Goal: Task Accomplishment & Management: Manage account settings

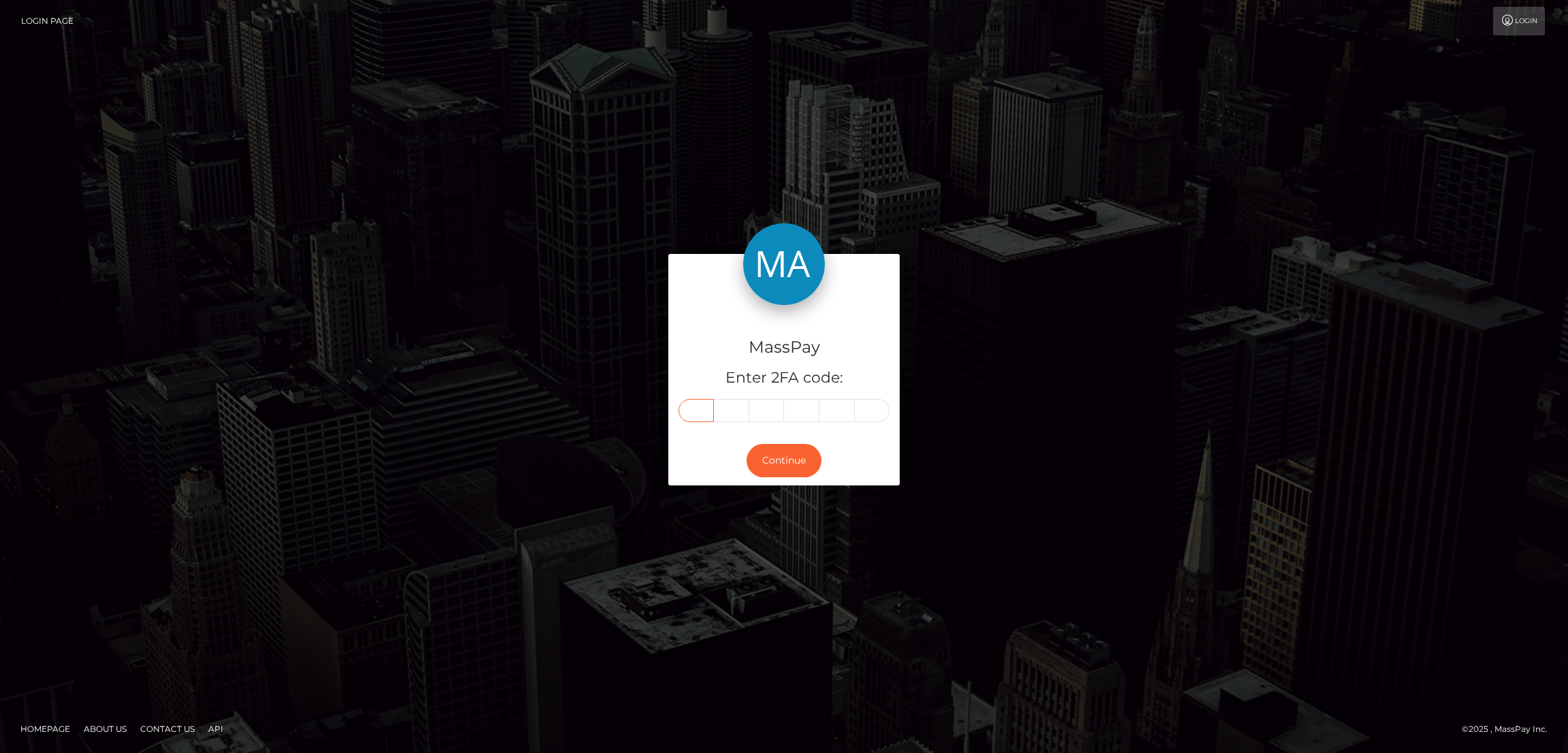
click at [707, 412] on input "text" at bounding box center [696, 410] width 36 height 23
paste input "2"
type input "2"
type input "1"
type input "8"
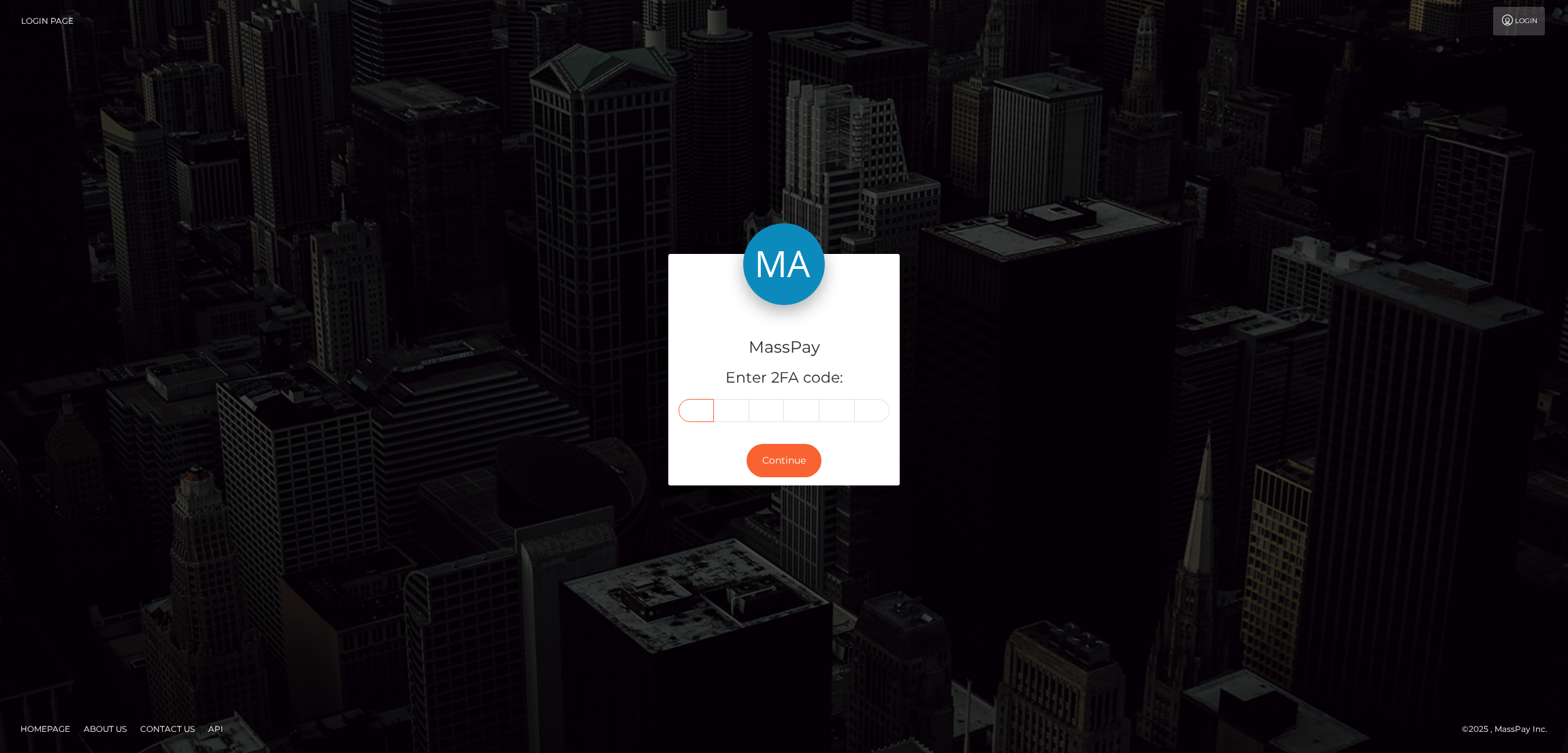
type input "2"
type input "1"
type input "8"
click at [778, 460] on button "Continue" at bounding box center [784, 460] width 75 height 33
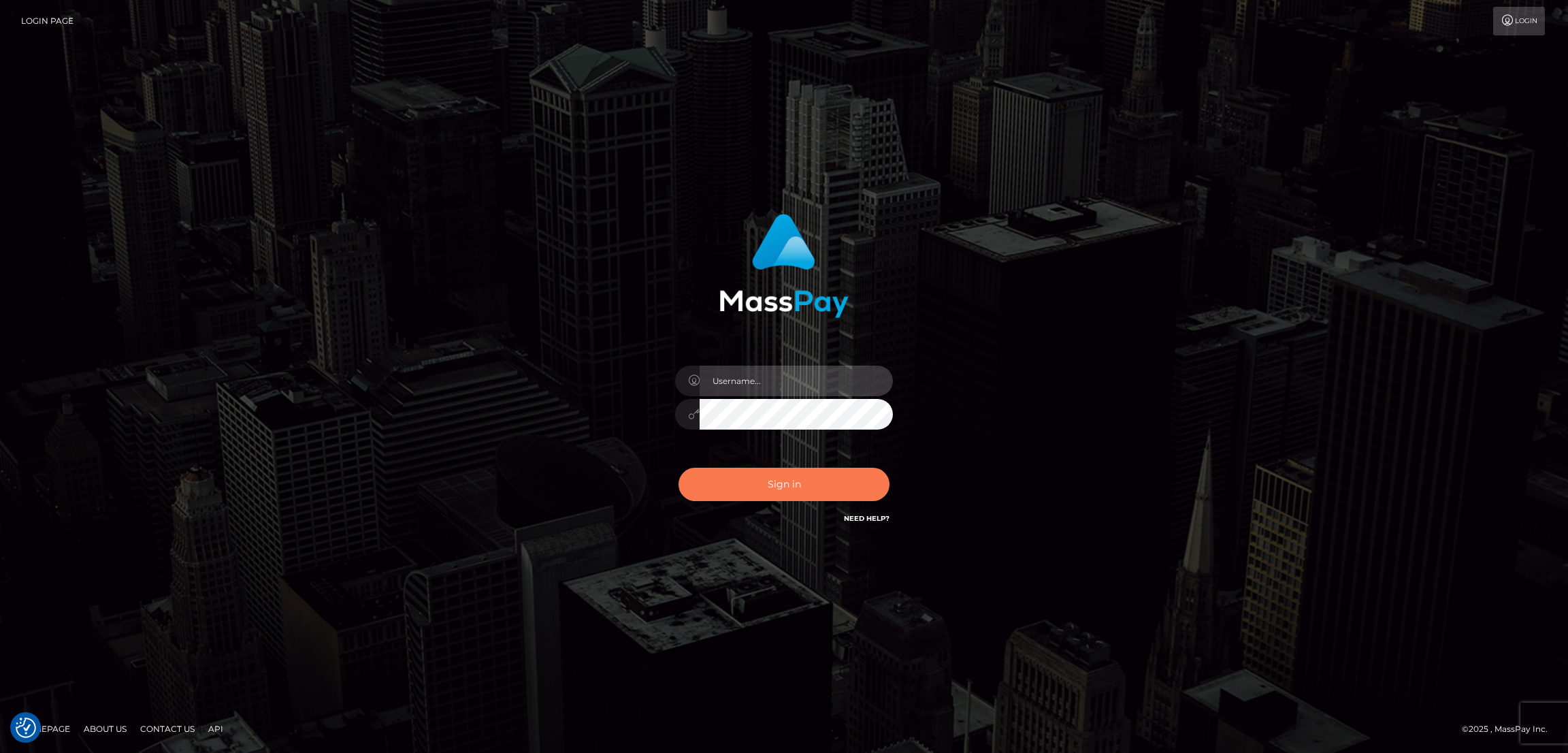
type input "by.es2"
click at [792, 483] on button "Sign in" at bounding box center [783, 483] width 211 height 33
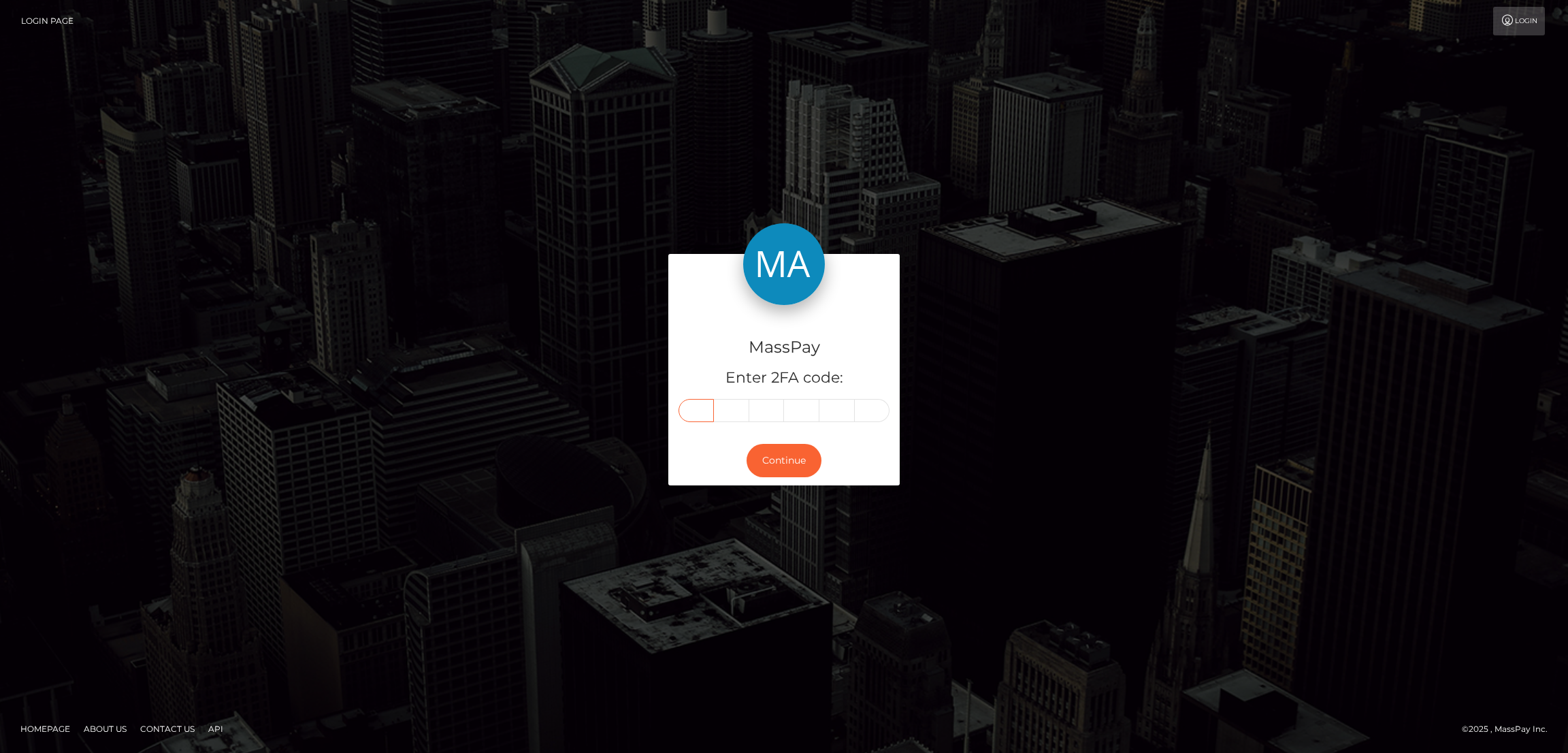
click at [696, 416] on input "text" at bounding box center [696, 410] width 36 height 23
paste input "9"
type input "9"
type input "8"
type input "3"
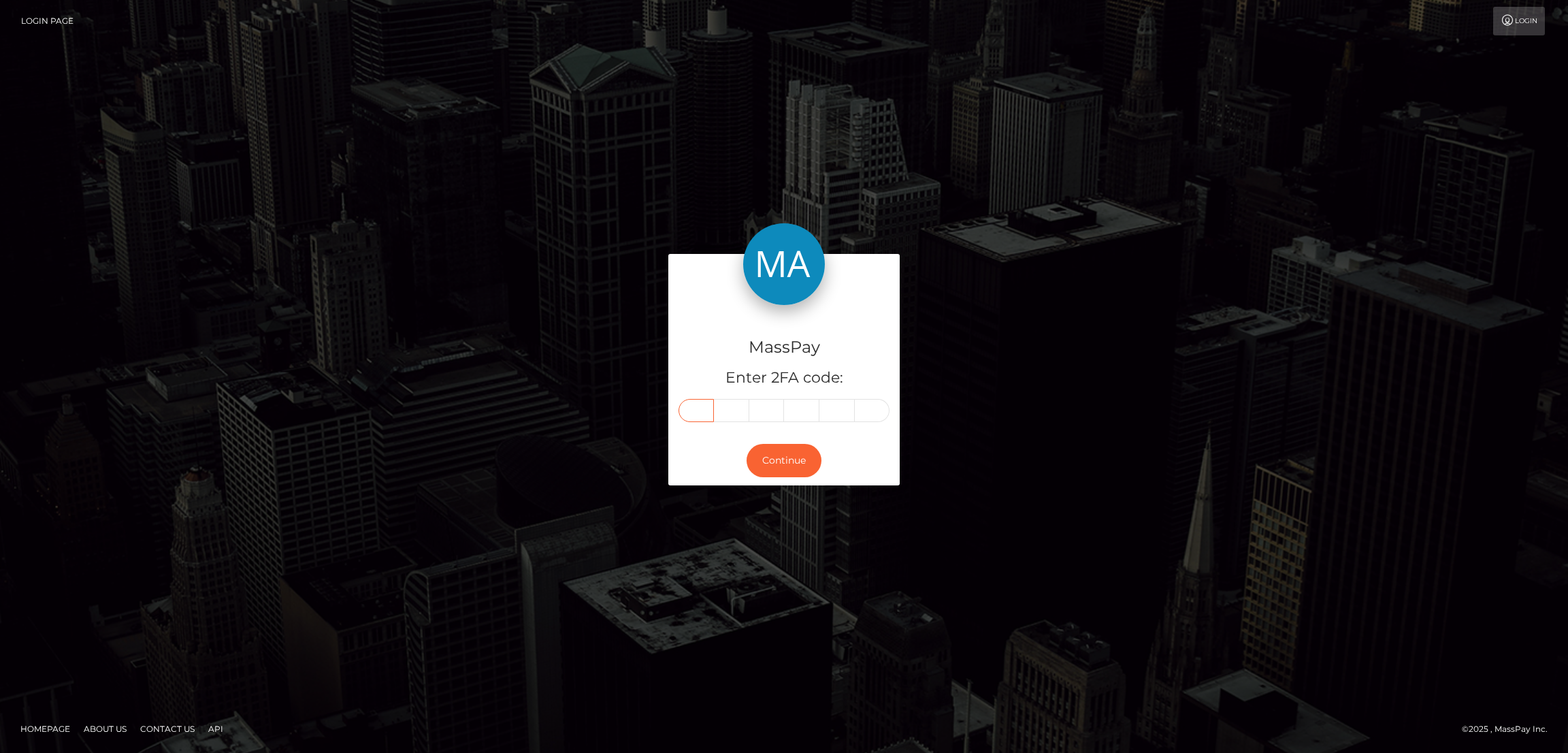
type input "3"
type input "9"
type input "7"
click at [792, 461] on button "Continue" at bounding box center [784, 460] width 75 height 33
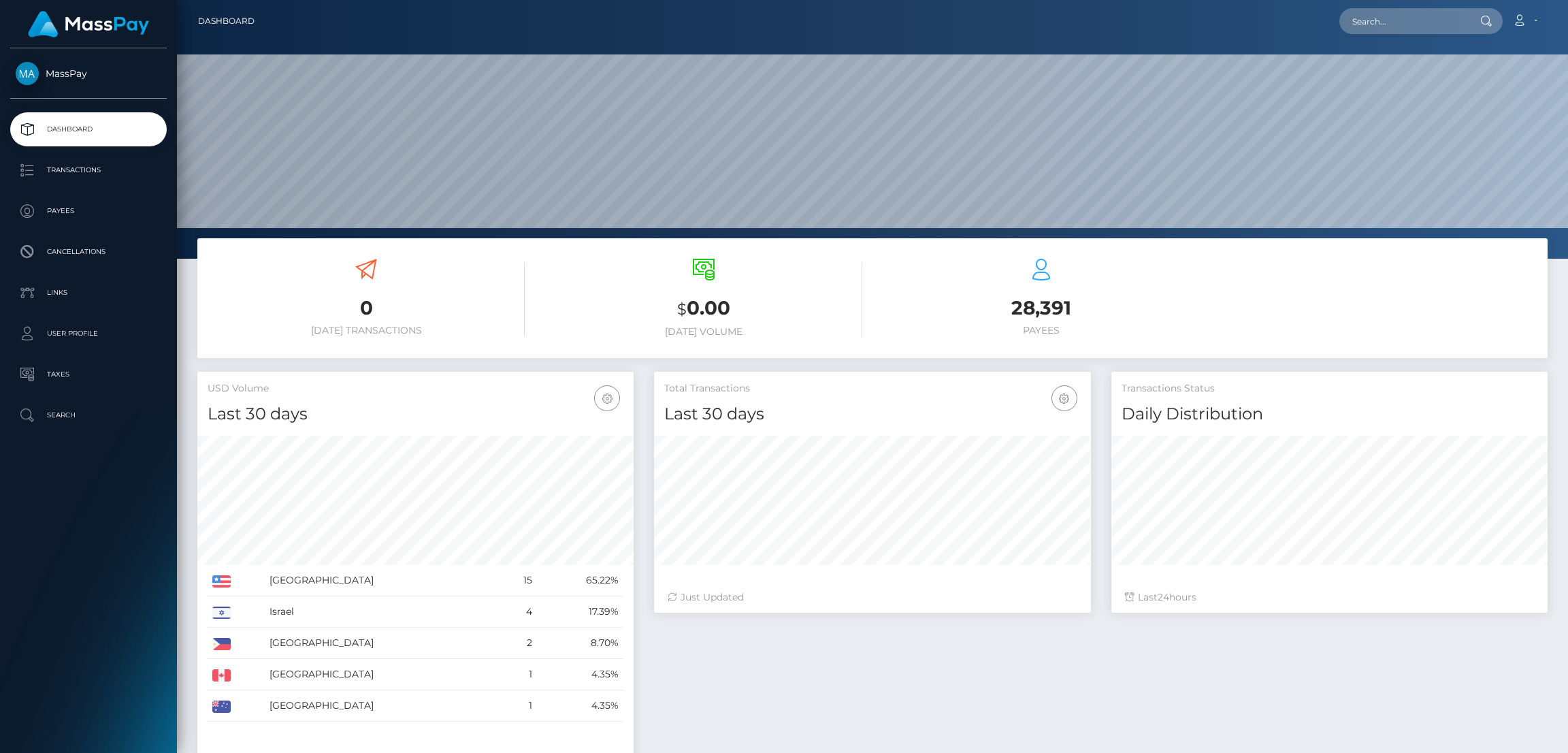
scroll to position [242, 436]
click at [1411, 20] on input "text" at bounding box center [1403, 21] width 128 height 25
paste input "katelynncasaus89@hotmail.com"
click at [1390, 24] on input "katelynncasaus89@hotmail.com" at bounding box center [1403, 21] width 128 height 25
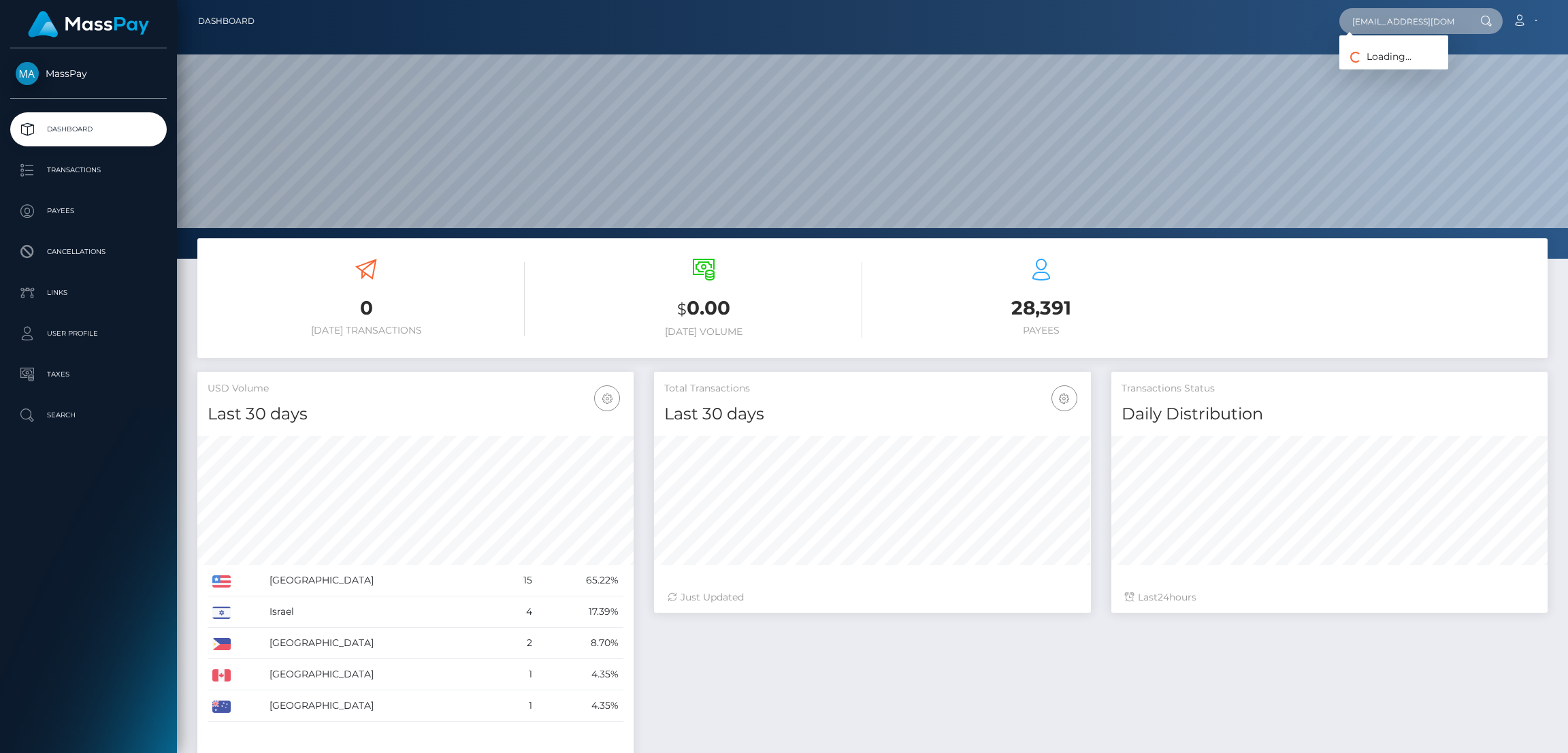
paste input "maggiemoonlight"
click at [1388, 17] on input "maggiemoonlight@hotmail.com" at bounding box center [1403, 21] width 128 height 25
click at [1418, 25] on input "maggiemoonlight@hotmail.com" at bounding box center [1403, 21] width 128 height 25
paste input "ddytda20@g"
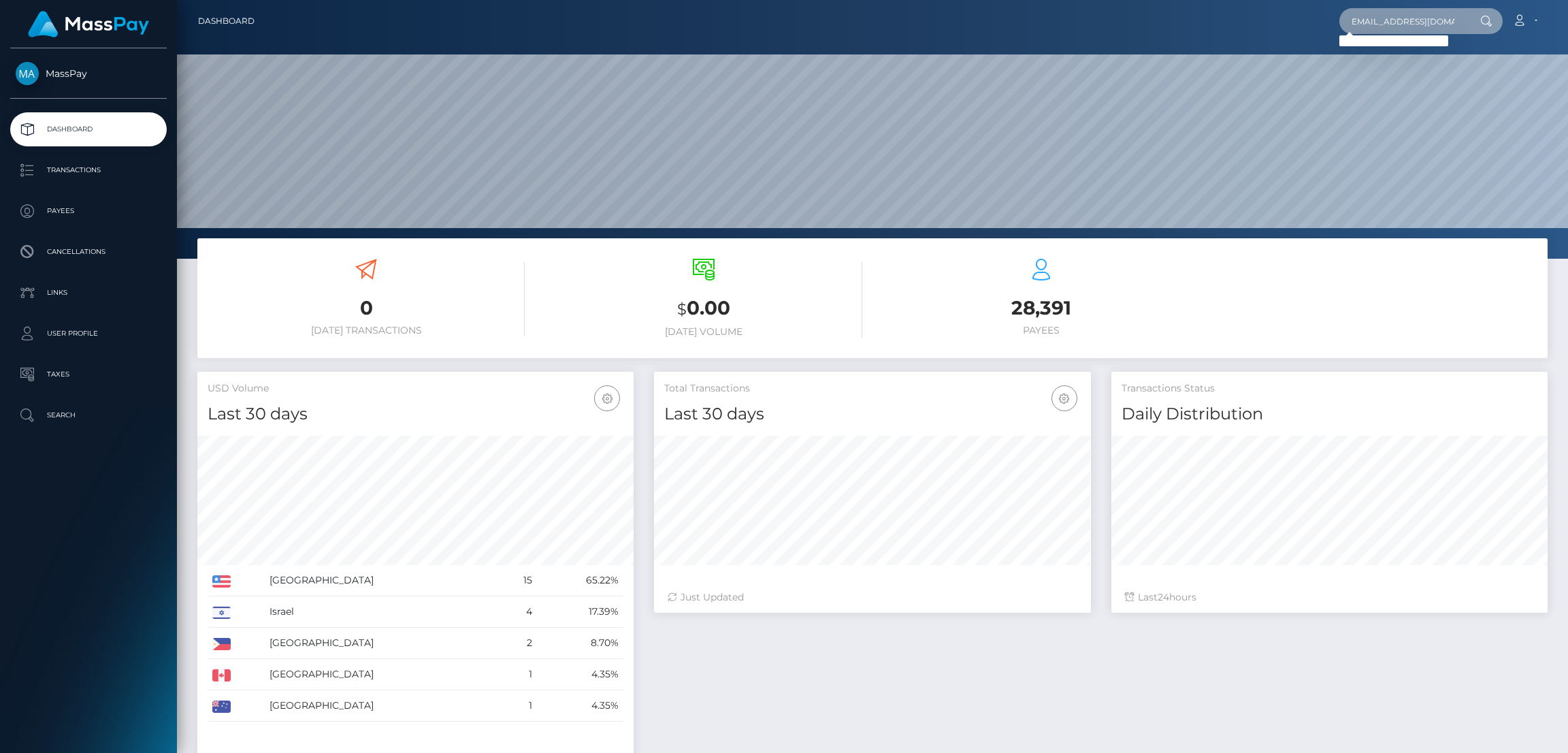
click at [1404, 22] on input "maddytda20@gmail.com" at bounding box center [1403, 21] width 128 height 25
click at [1386, 21] on input "maddytda20@gmail.com" at bounding box center [1403, 21] width 128 height 25
click at [1377, 22] on input "maddytda20@gmail.com" at bounding box center [1403, 21] width 128 height 25
paste input "laurendiane1"
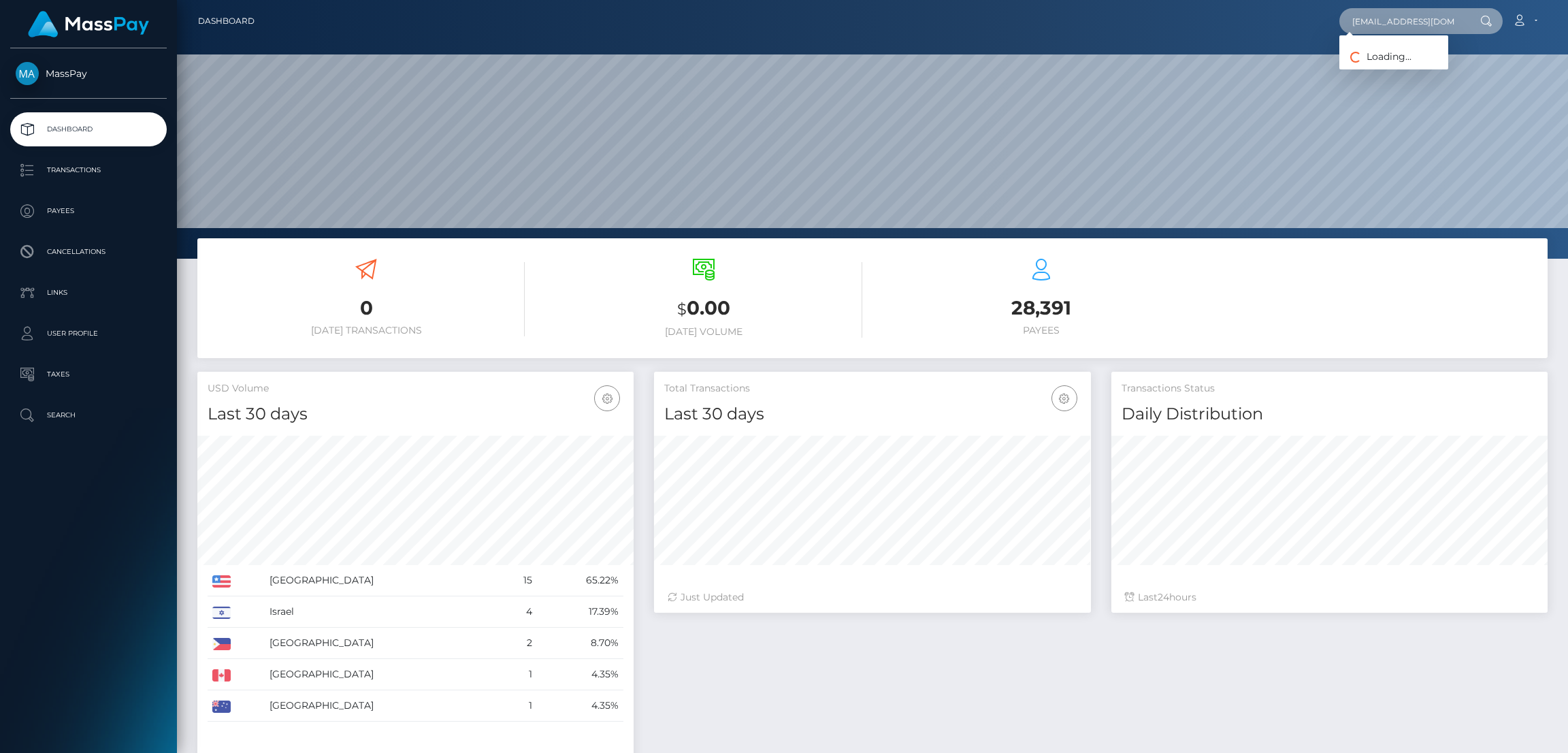
scroll to position [0, 3]
type input "[EMAIL_ADDRESS][DOMAIN_NAME]"
click at [1398, 25] on input "text" at bounding box center [1403, 21] width 128 height 25
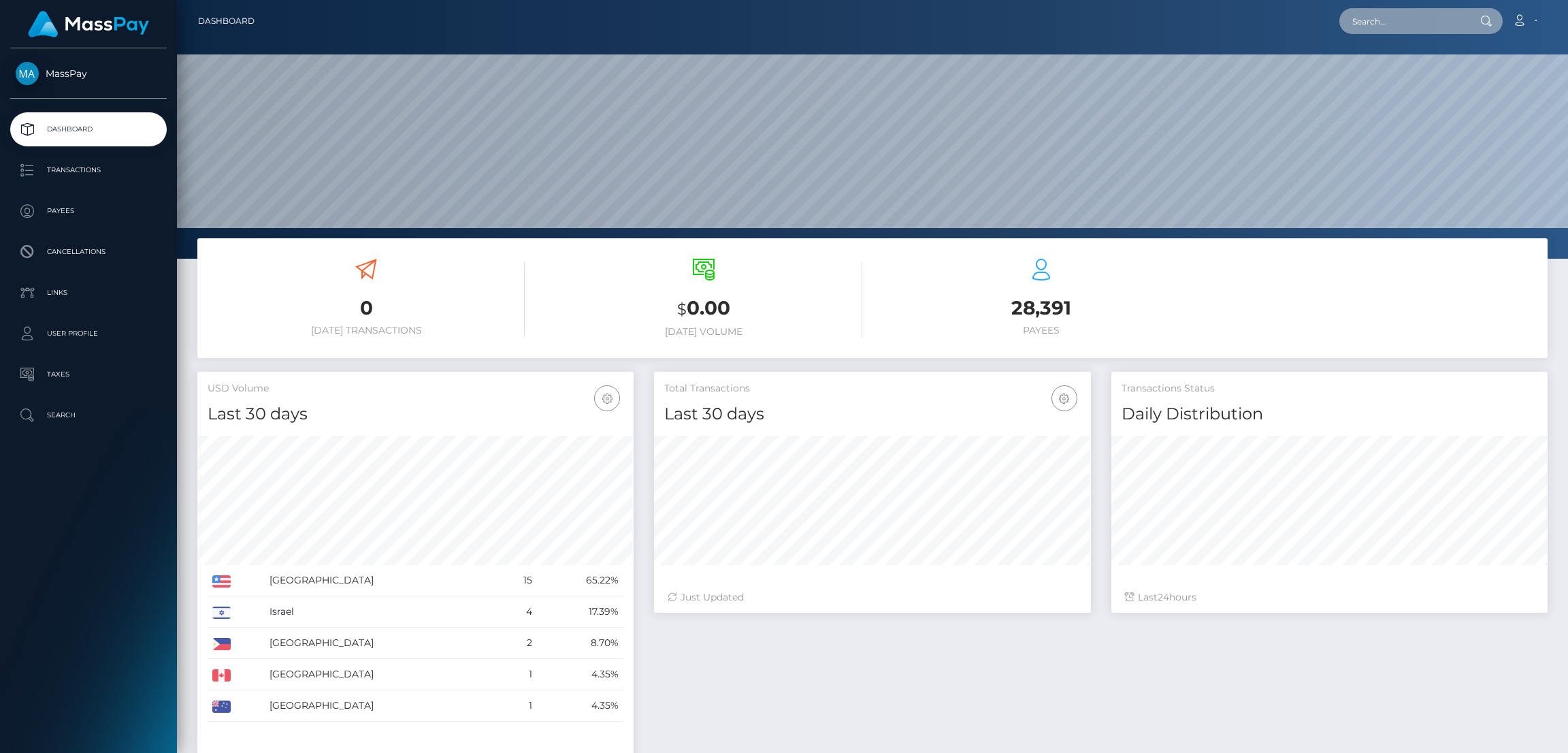
paste input "[EMAIL_ADDRESS][DOMAIN_NAME]"
type input "[EMAIL_ADDRESS][DOMAIN_NAME]"
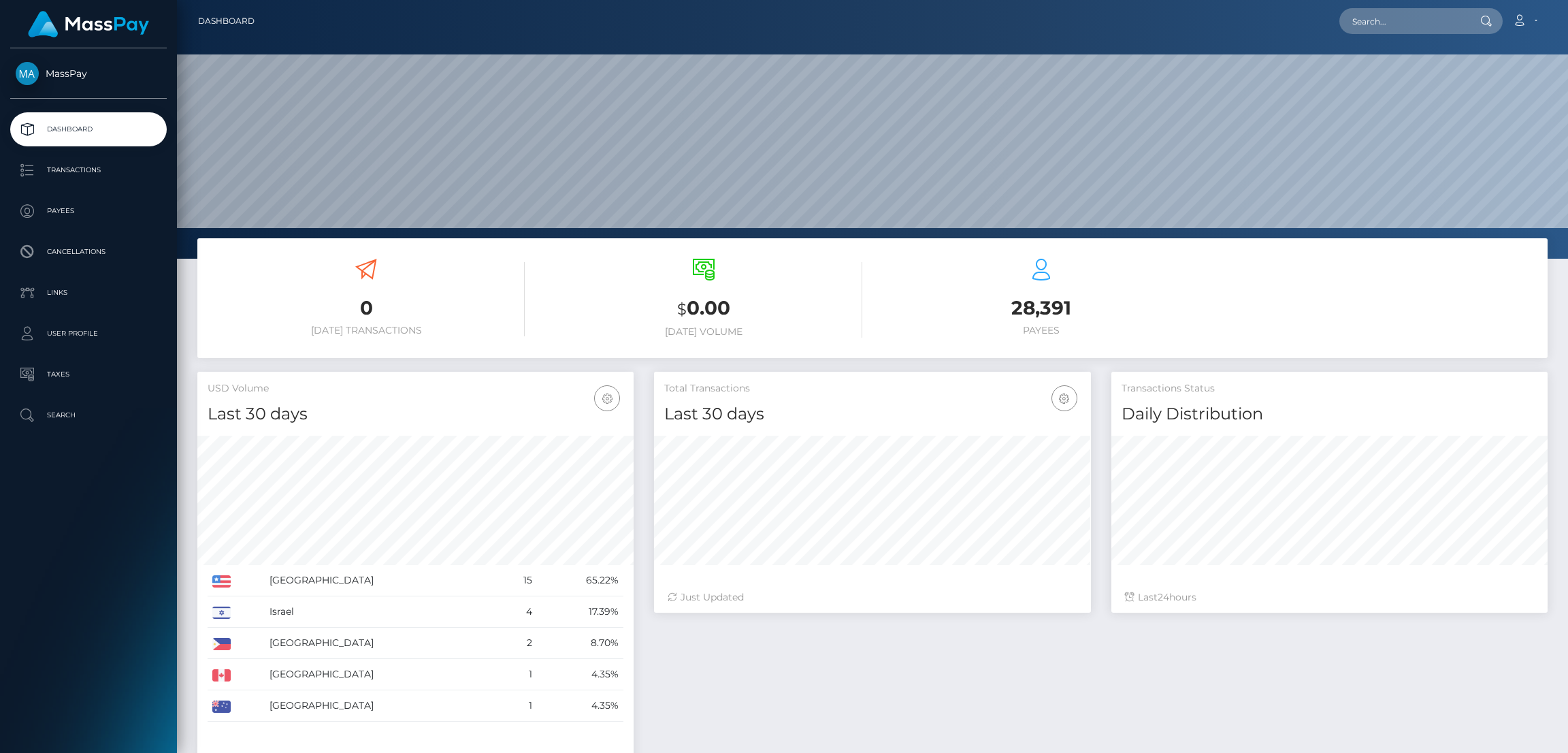
scroll to position [242, 436]
click at [1386, 12] on input "text" at bounding box center [1403, 21] width 128 height 25
paste input "pancsa.cs@gmail.com"
type input "pancsa.cs@gmail.com"
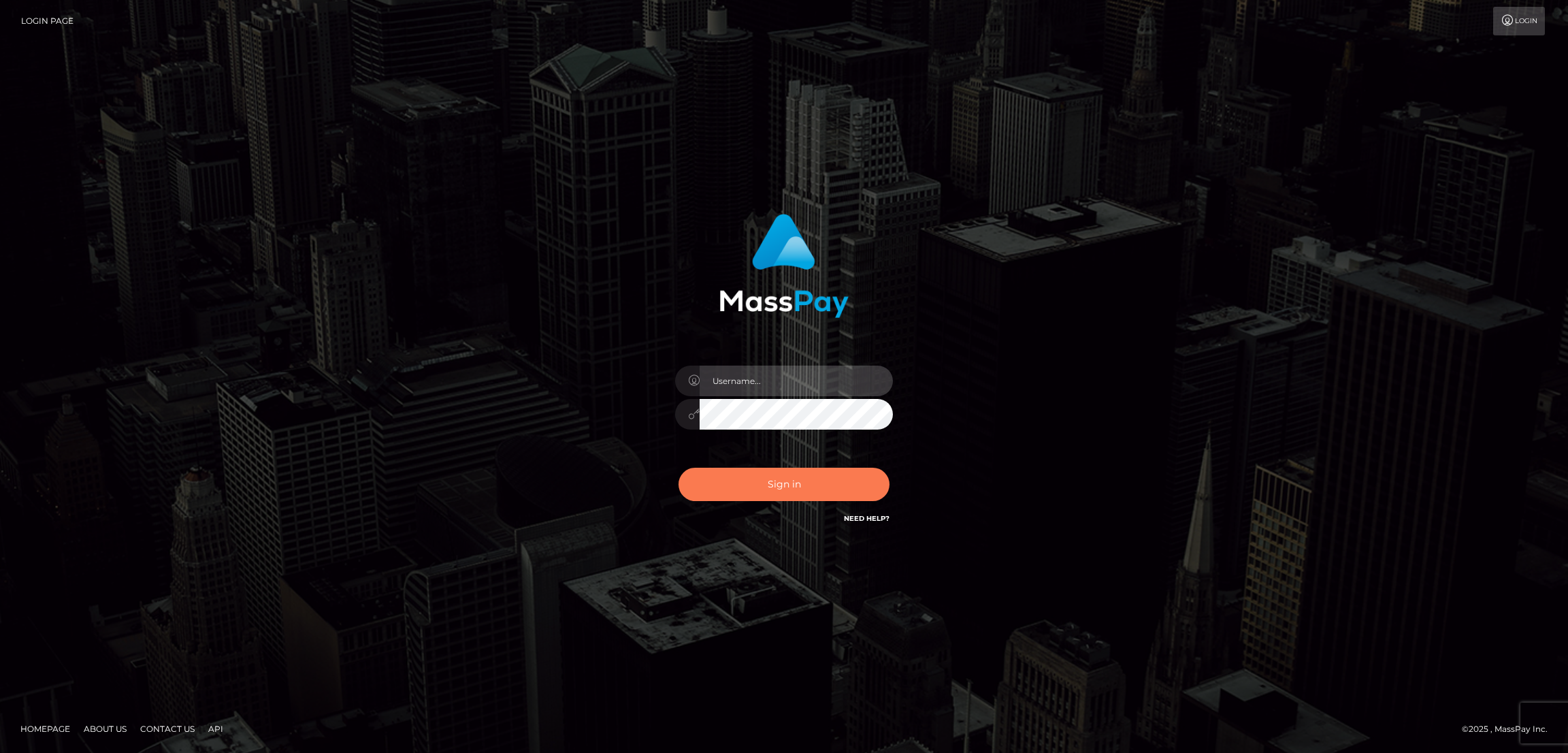
type input "by.es2"
click at [793, 482] on button "Sign in" at bounding box center [783, 483] width 211 height 33
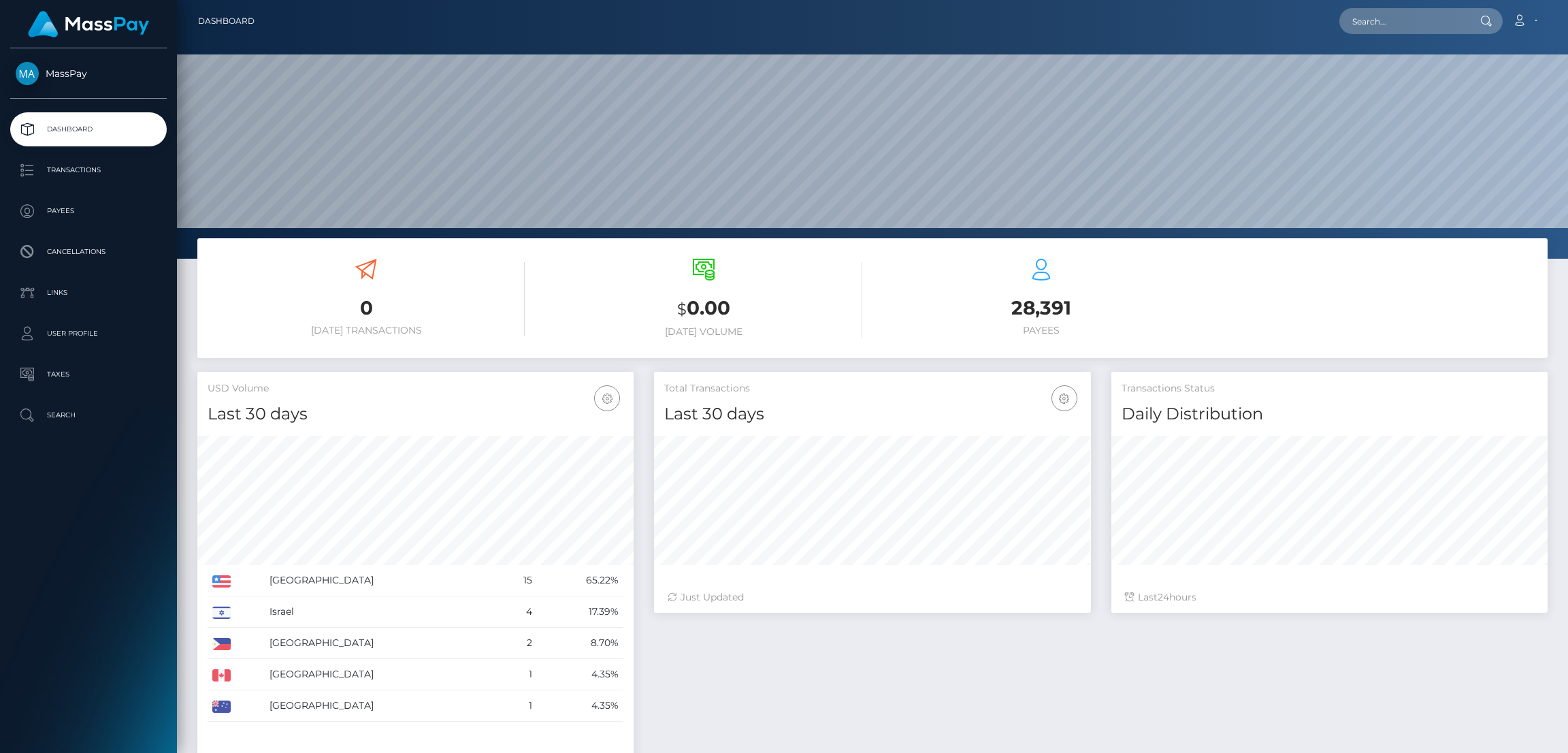
scroll to position [242, 436]
click at [1376, 15] on input "text" at bounding box center [1403, 21] width 128 height 25
paste input "pancsa.cs@gmail.com"
type input "pancsa.cs@gmail.com"
click at [1402, 25] on input "pancsa.cs@gmail.com" at bounding box center [1403, 21] width 128 height 25
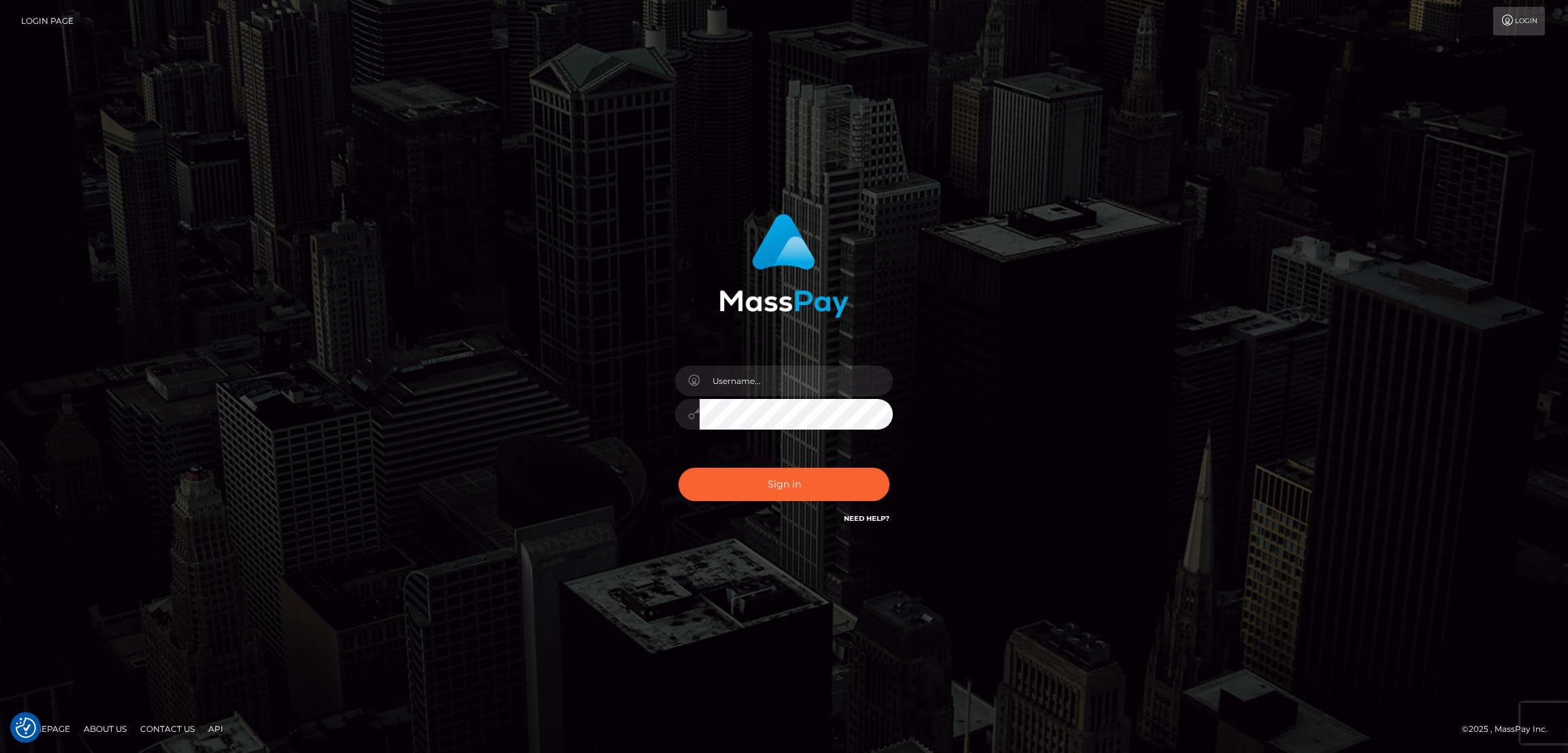
checkbox input "true"
type input "by.es2"
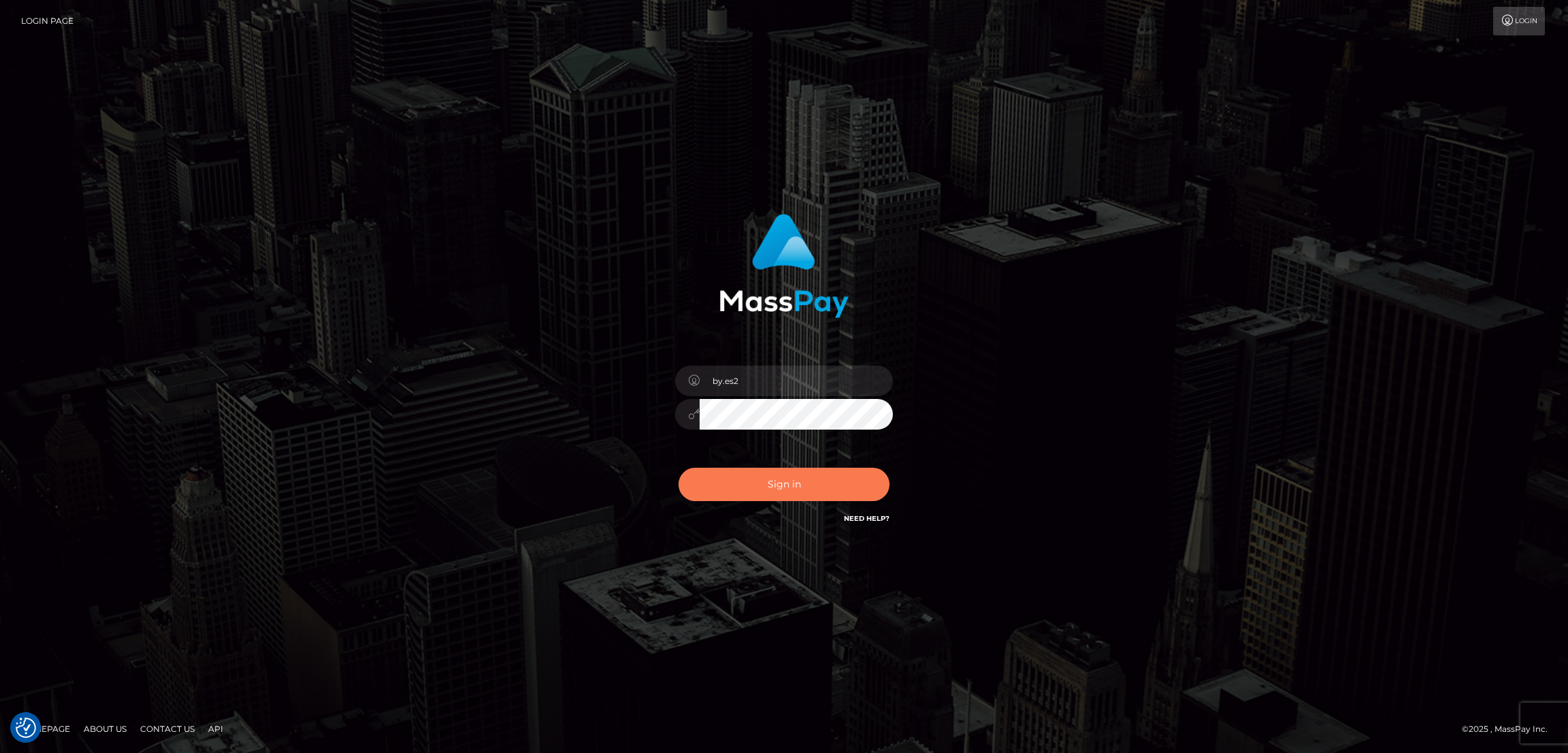
click at [807, 479] on button "Sign in" at bounding box center [783, 483] width 211 height 33
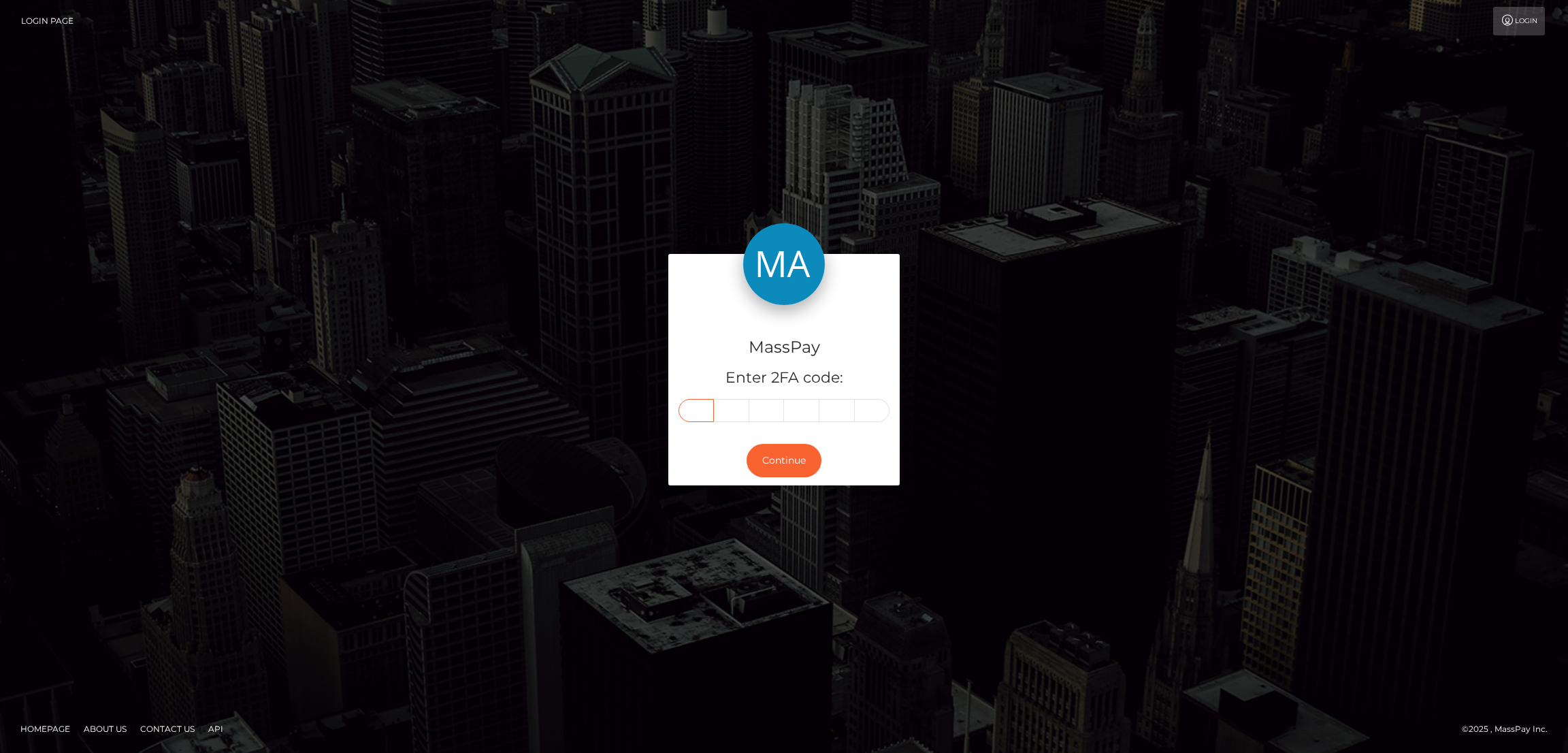
click at [701, 408] on input "text" at bounding box center [696, 410] width 36 height 23
paste input "0"
type input "0"
type input "5"
type input "6"
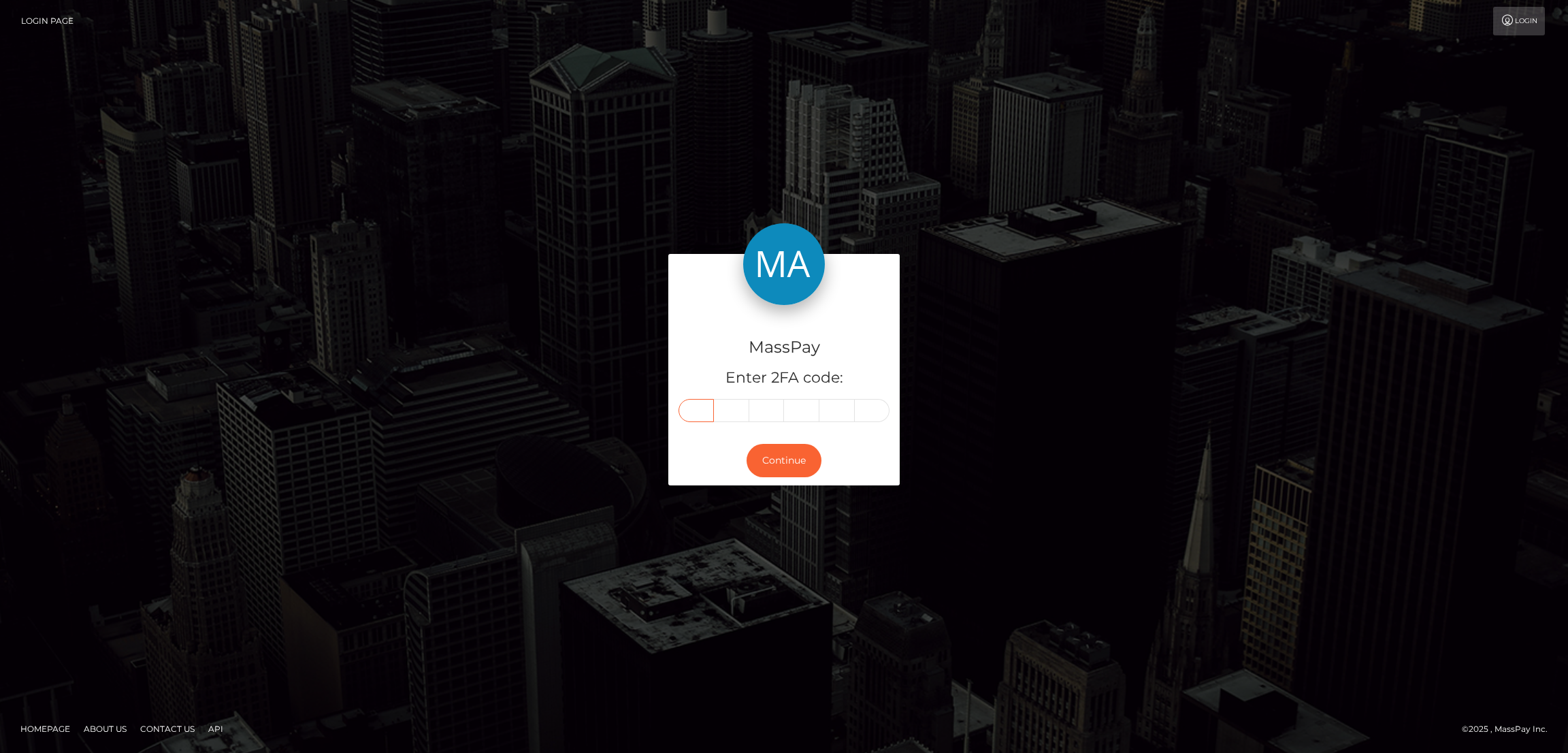
type input "1"
click at [799, 461] on button "Continue" at bounding box center [784, 460] width 75 height 33
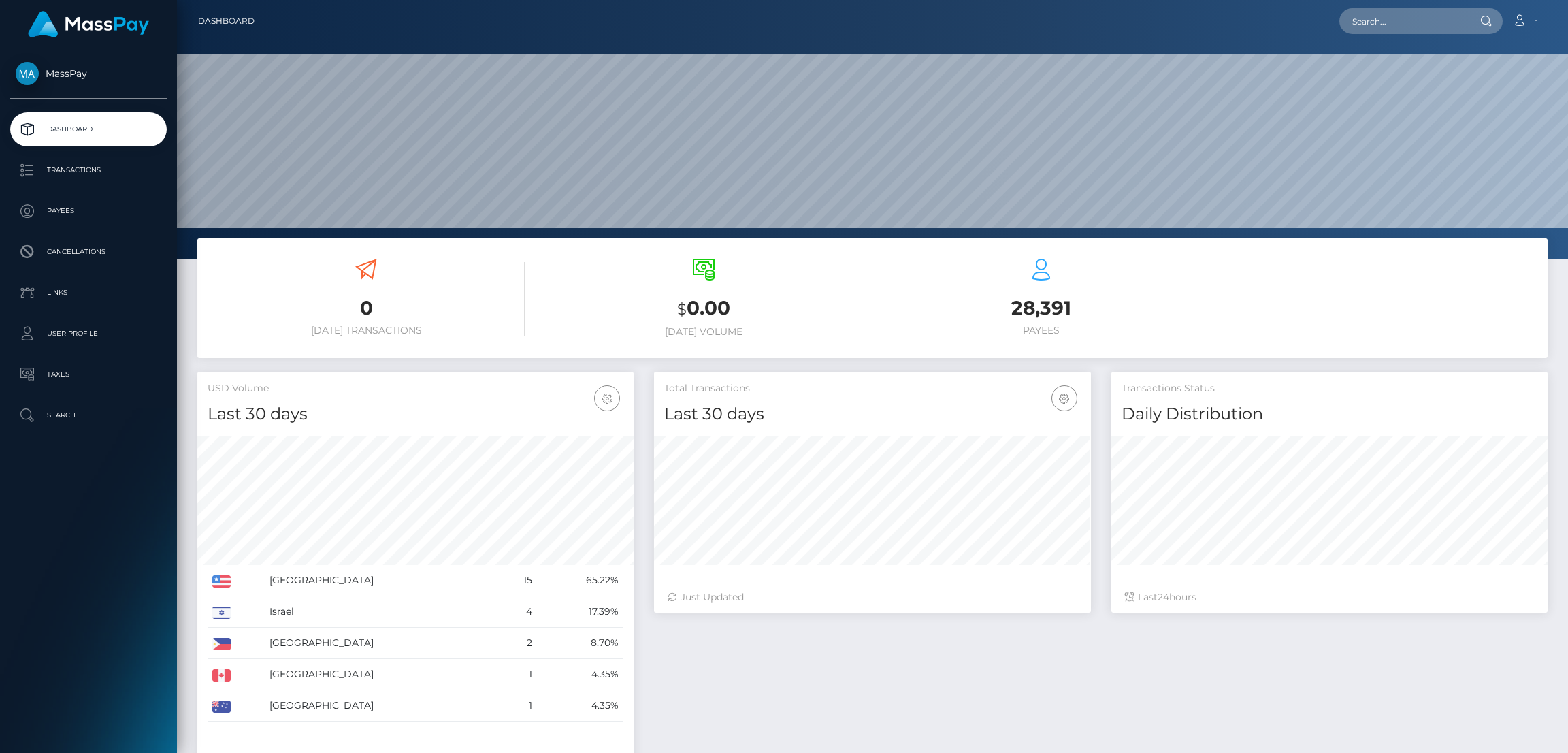
scroll to position [242, 436]
drag, startPoint x: 1376, startPoint y: 18, endPoint x: 1382, endPoint y: 22, distance: 7.2
click at [1377, 18] on input "text" at bounding box center [1403, 21] width 128 height 25
paste input "laurendiane1@gmail.com"
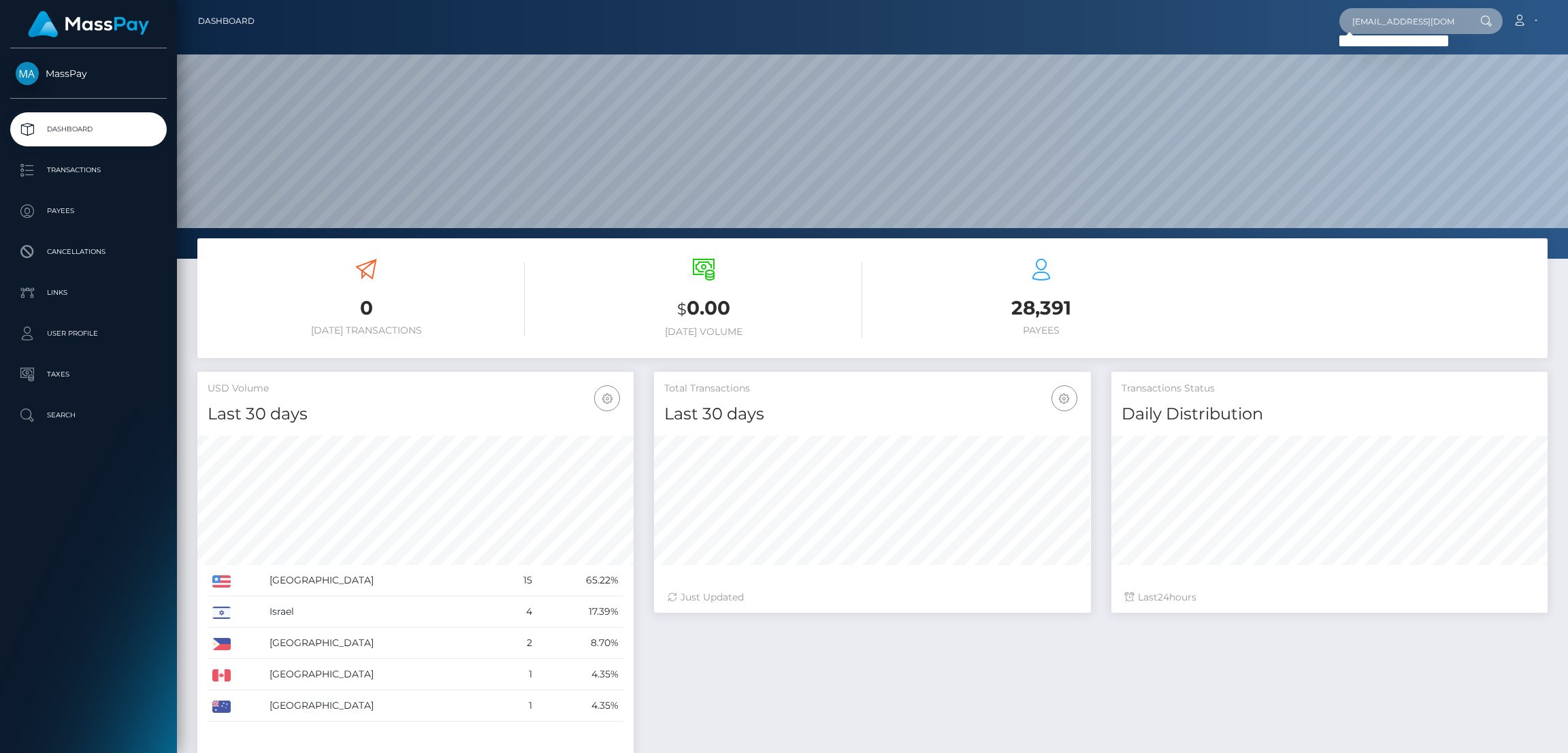
click at [1410, 29] on input "laurendiane1@gmail.com" at bounding box center [1403, 21] width 128 height 25
paste input "maddytda20"
type input "maddytda20@gmail.com"
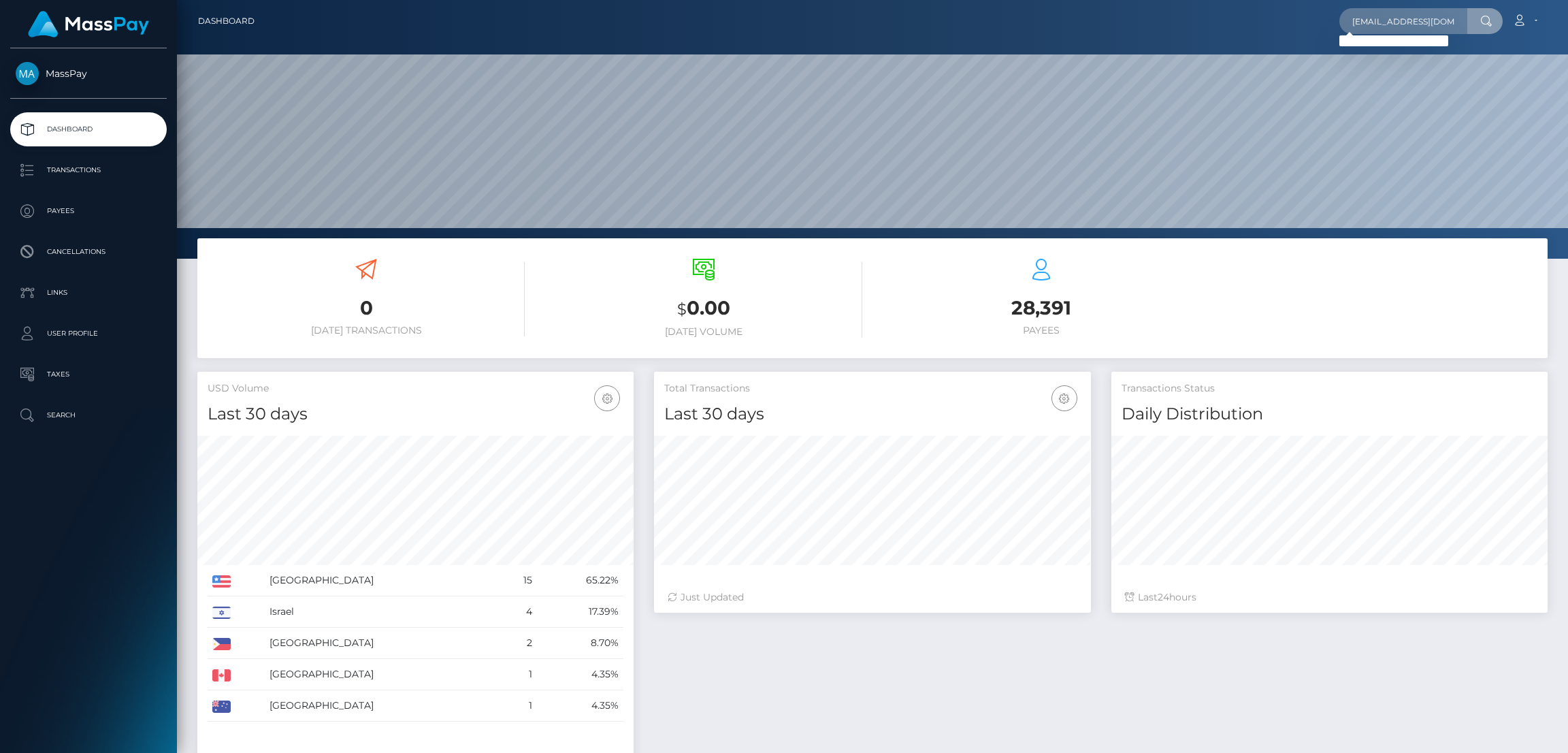
click at [79, 26] on img at bounding box center [88, 24] width 121 height 26
click at [1519, 20] on icon at bounding box center [1519, 20] width 15 height 11
click at [1481, 89] on link "Logout" at bounding box center [1492, 87] width 109 height 25
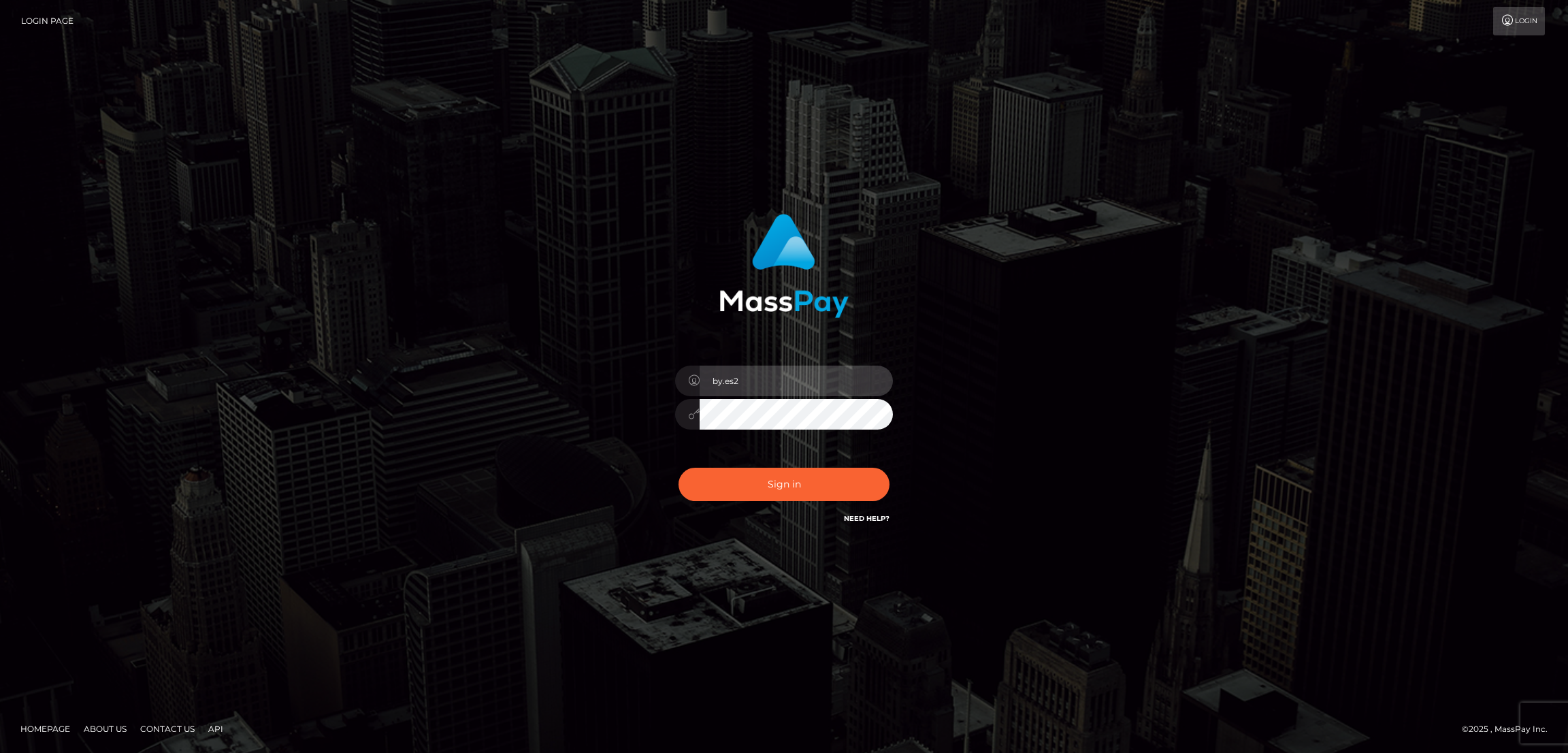
click at [796, 383] on input "by.es2" at bounding box center [796, 381] width 193 height 31
type input "[DOMAIN_NAME]"
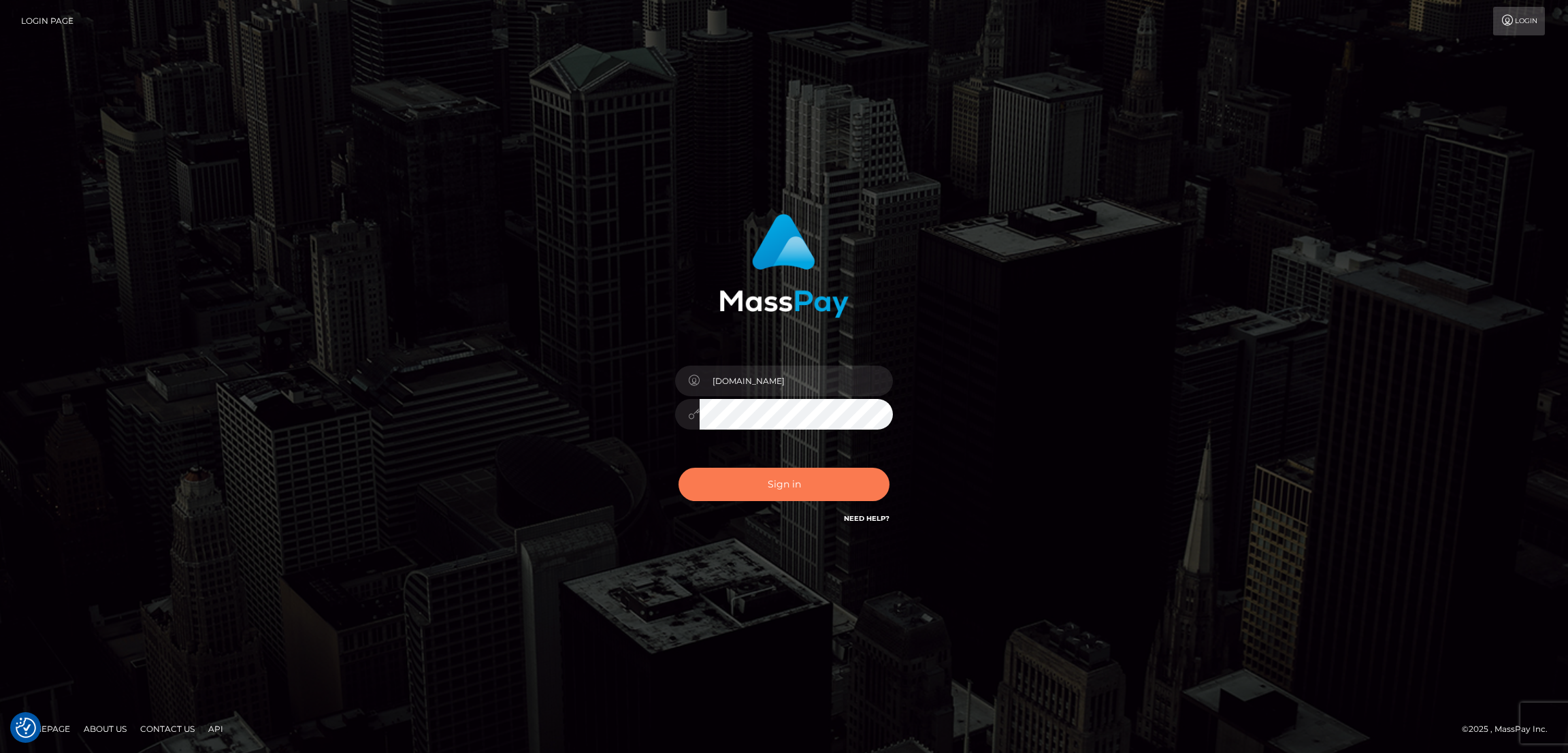
click at [793, 487] on button "Sign in" at bounding box center [783, 483] width 211 height 33
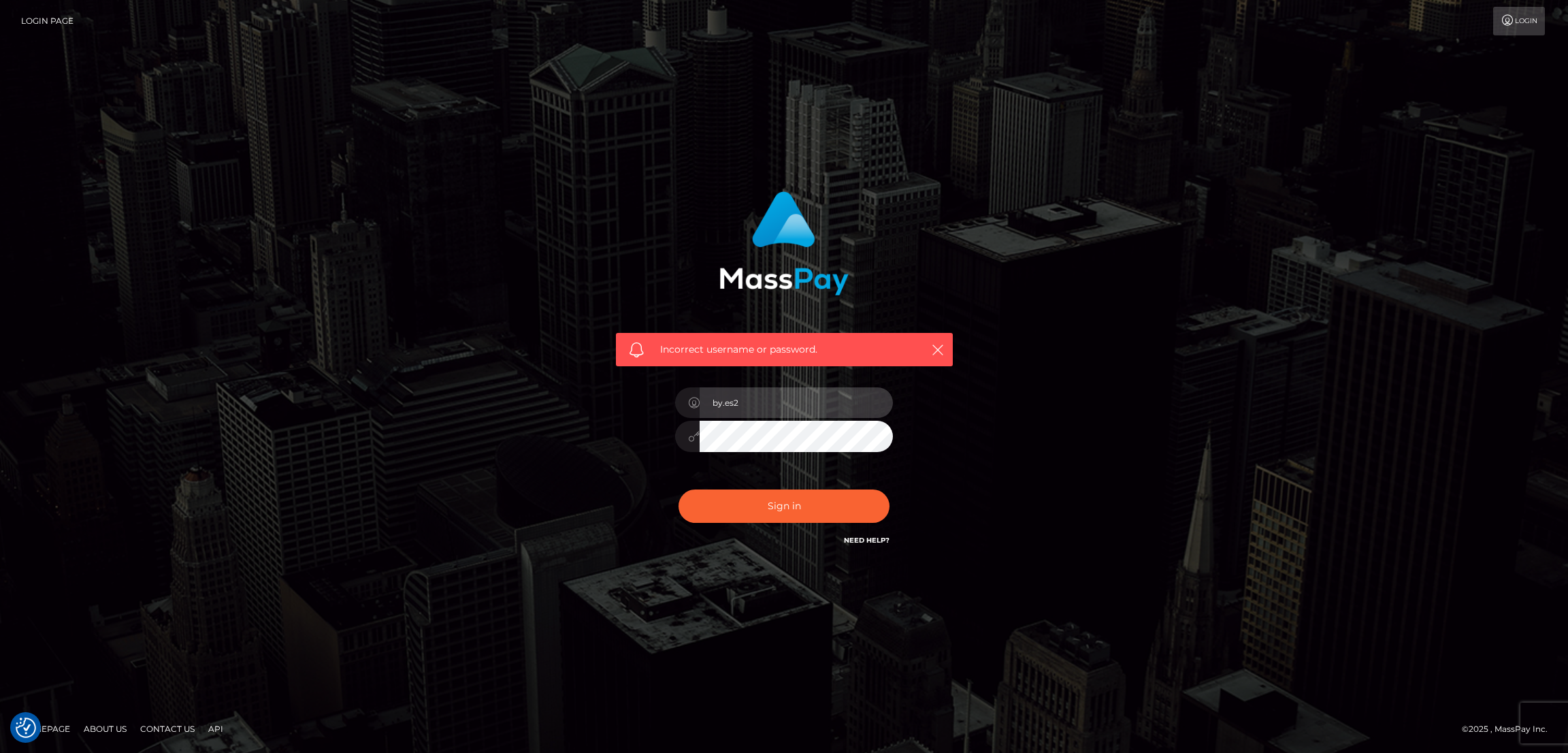
click at [766, 406] on input "by.es2" at bounding box center [796, 402] width 193 height 31
type input "[DOMAIN_NAME]"
click at [776, 500] on button "Sign in" at bounding box center [783, 506] width 211 height 33
click at [776, 404] on input "by.es2" at bounding box center [796, 402] width 193 height 31
type input "[DOMAIN_NAME]"
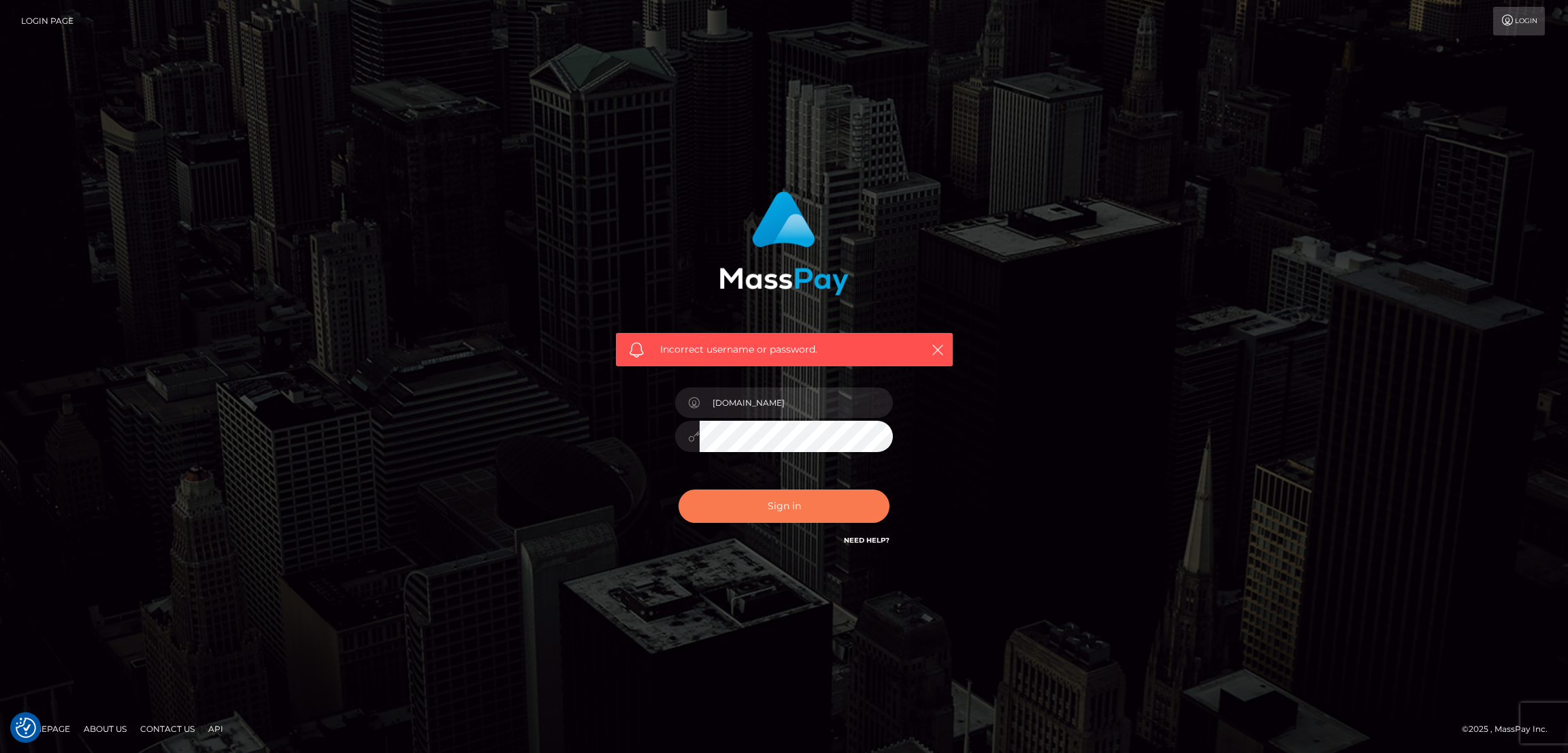
drag, startPoint x: 799, startPoint y: 487, endPoint x: 799, endPoint y: 497, distance: 10.0
click at [799, 488] on div "Sign in Need Help?" at bounding box center [784, 511] width 238 height 60
click at [803, 500] on button "Sign in" at bounding box center [783, 506] width 211 height 33
type input "by.es2"
click at [778, 408] on input "by.es2" at bounding box center [796, 402] width 193 height 31
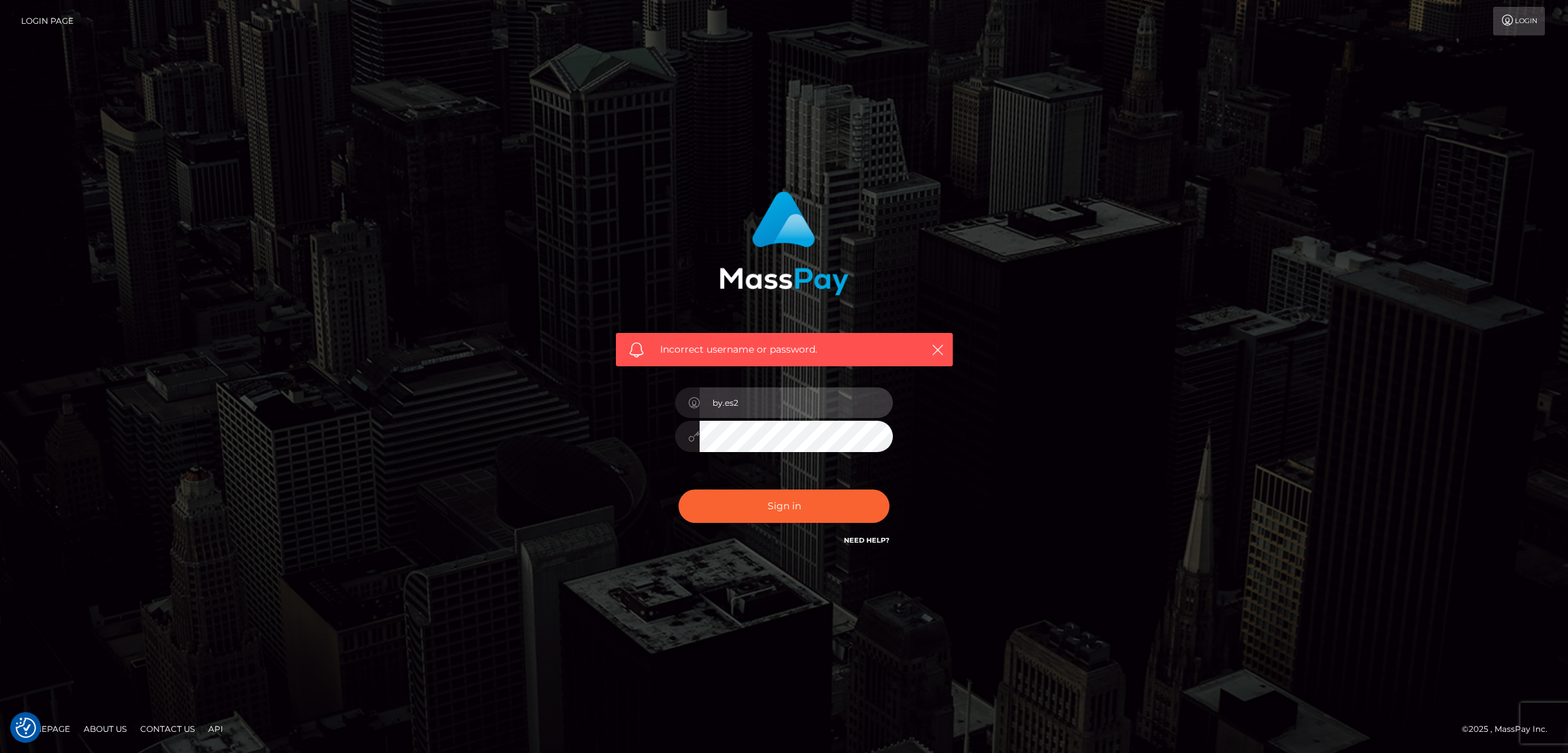
checkbox input "true"
type input "nb.es"
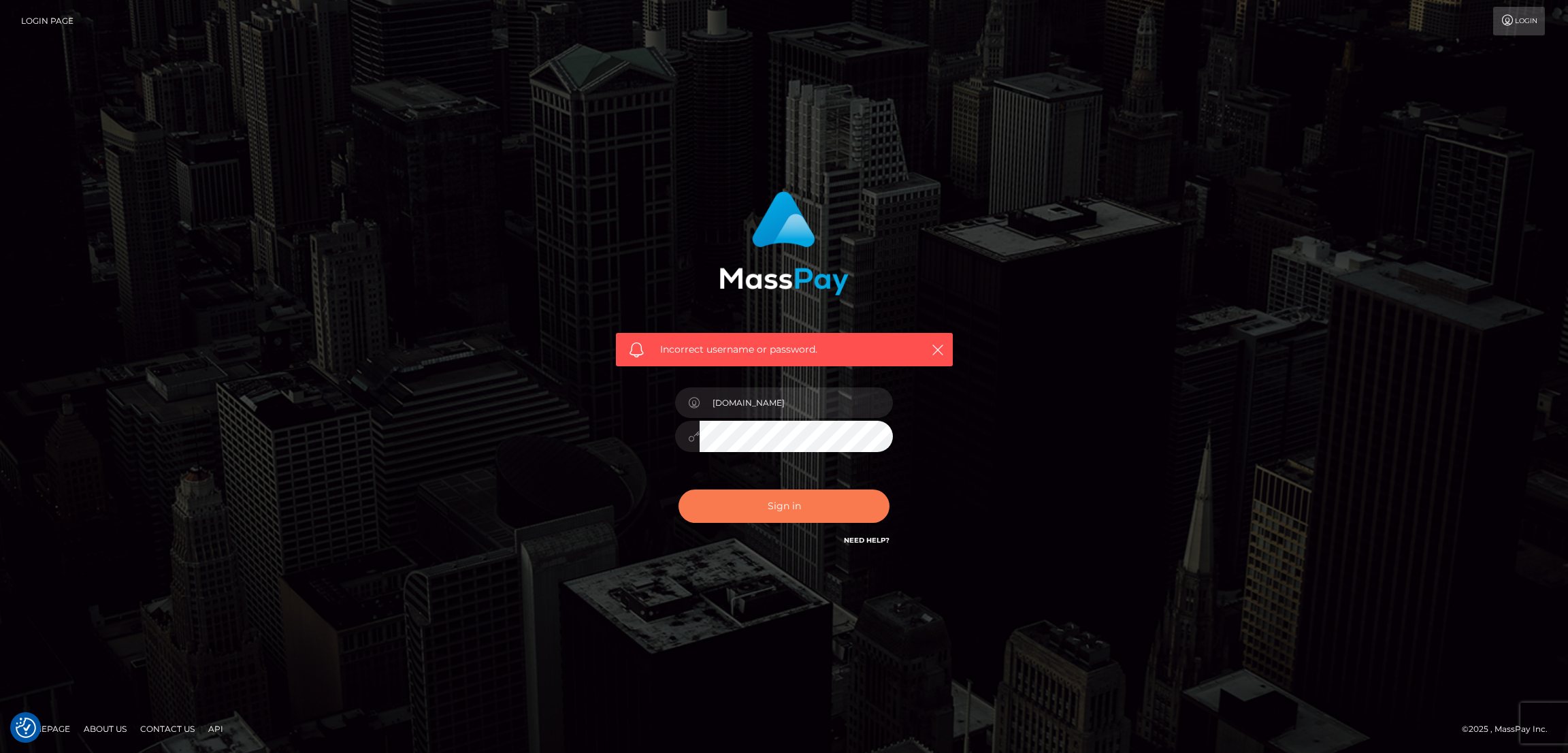
click at [781, 507] on button "Sign in" at bounding box center [783, 506] width 211 height 33
type input "by.es2"
click at [770, 402] on input "by.es2" at bounding box center [796, 402] width 193 height 31
click at [799, 507] on button "Sign in" at bounding box center [783, 506] width 211 height 33
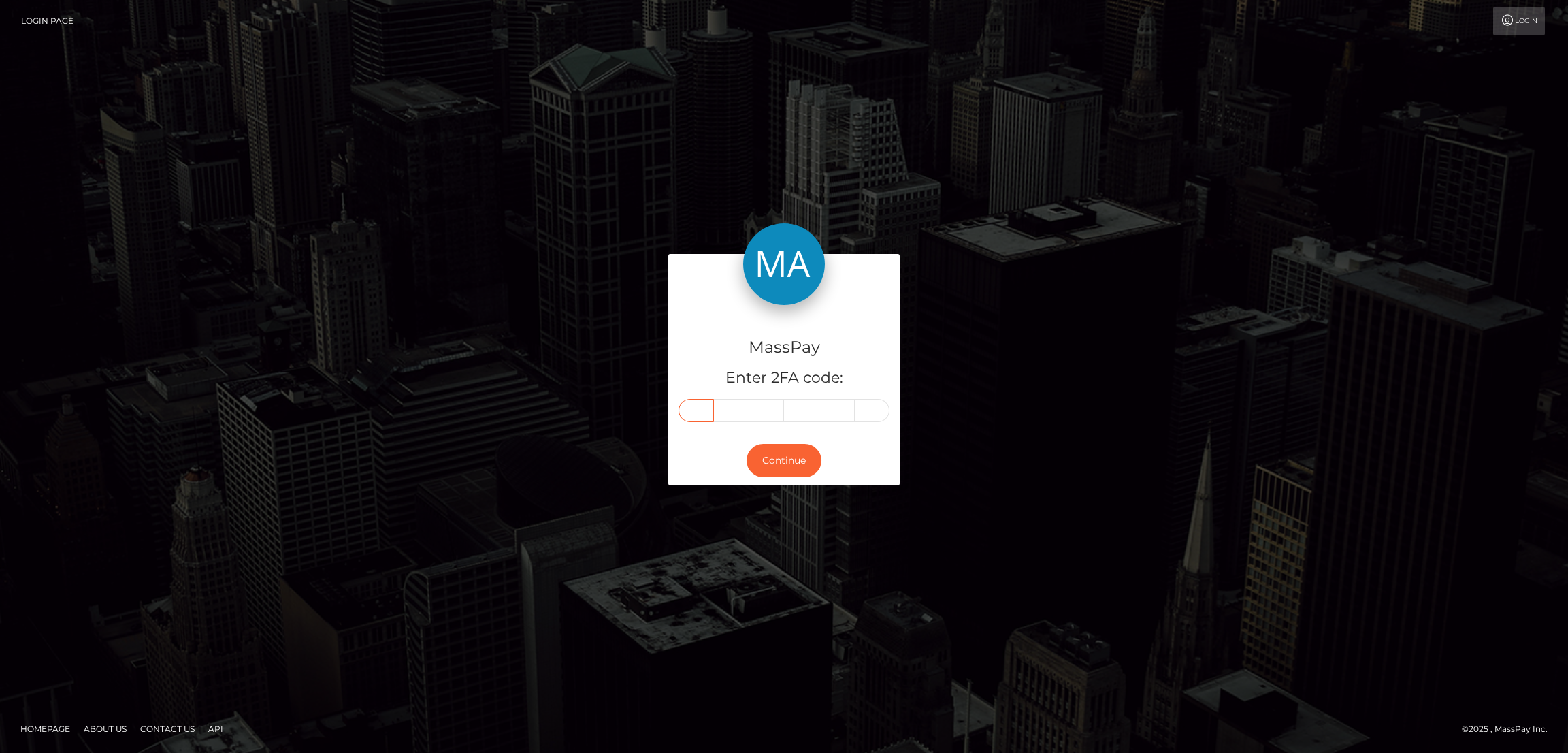
click at [690, 404] on input "text" at bounding box center [696, 410] width 36 height 23
paste input "5"
type input "5"
type input "9"
type input "1"
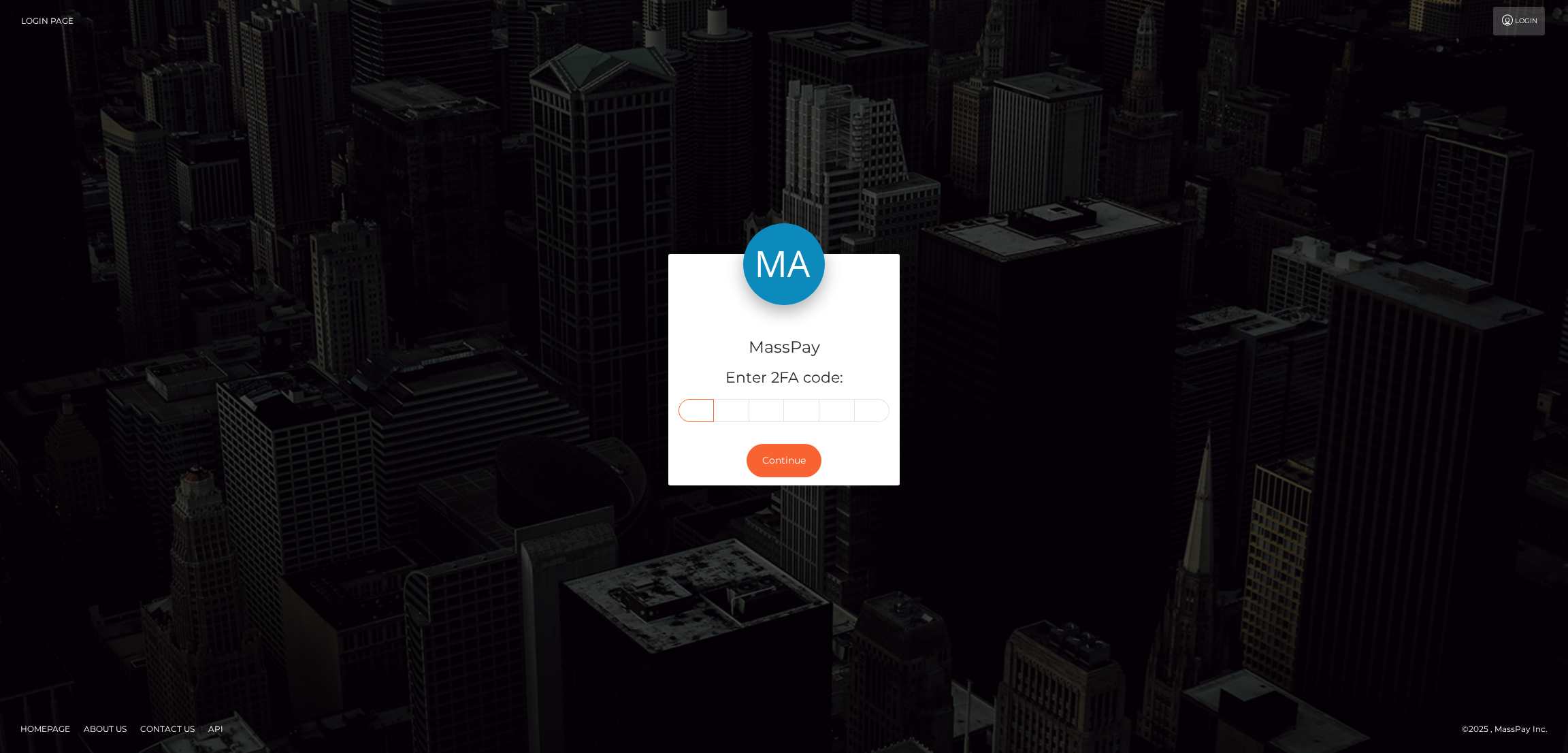
type input "3"
type input "0"
type input "6"
click at [782, 463] on button "Continue" at bounding box center [784, 460] width 75 height 33
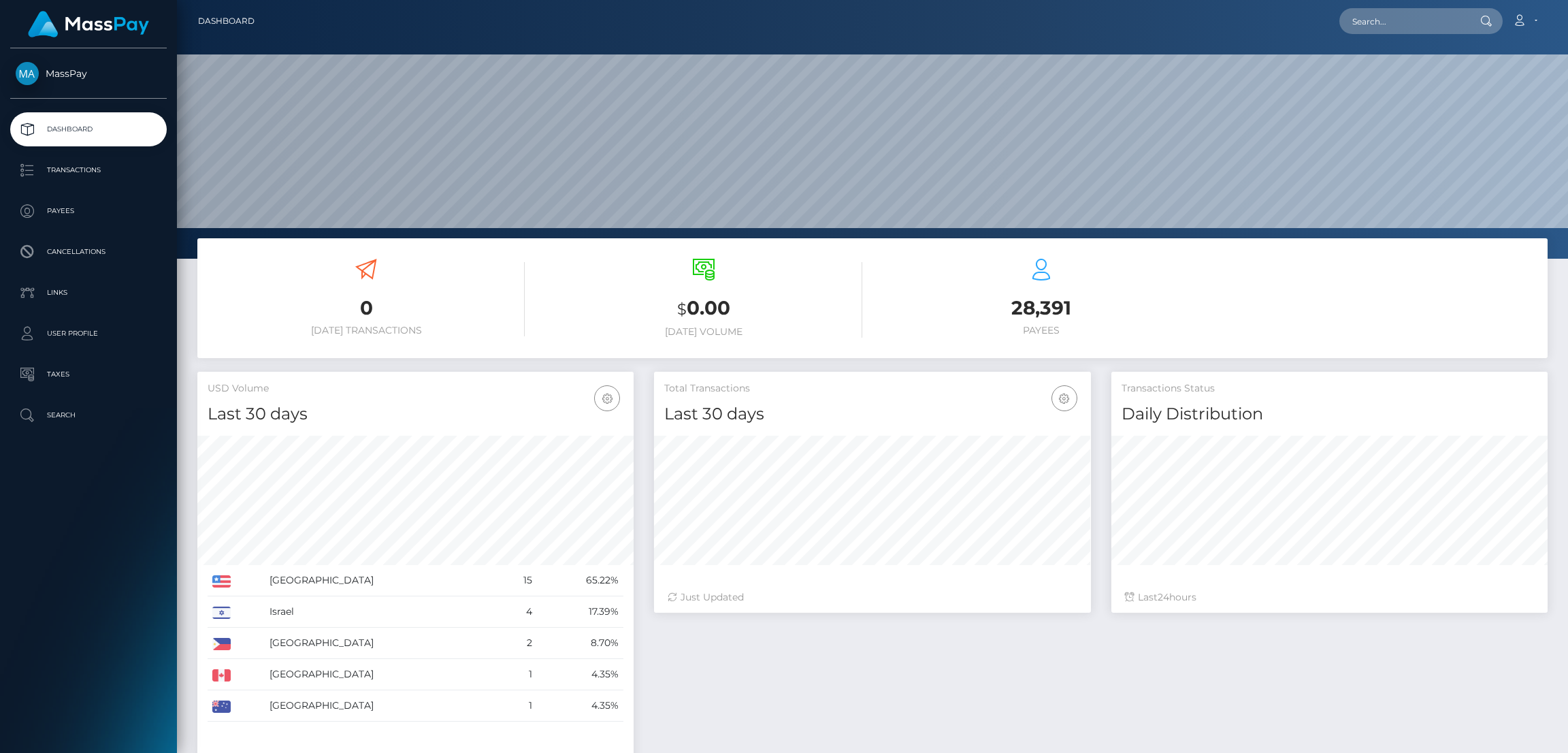
scroll to position [242, 436]
click at [1362, 22] on input "text" at bounding box center [1403, 21] width 128 height 25
paste input "[EMAIL_ADDRESS][DOMAIN_NAME]"
click at [1396, 16] on input "lunaeuphoriia@gmail.com" at bounding box center [1403, 21] width 128 height 25
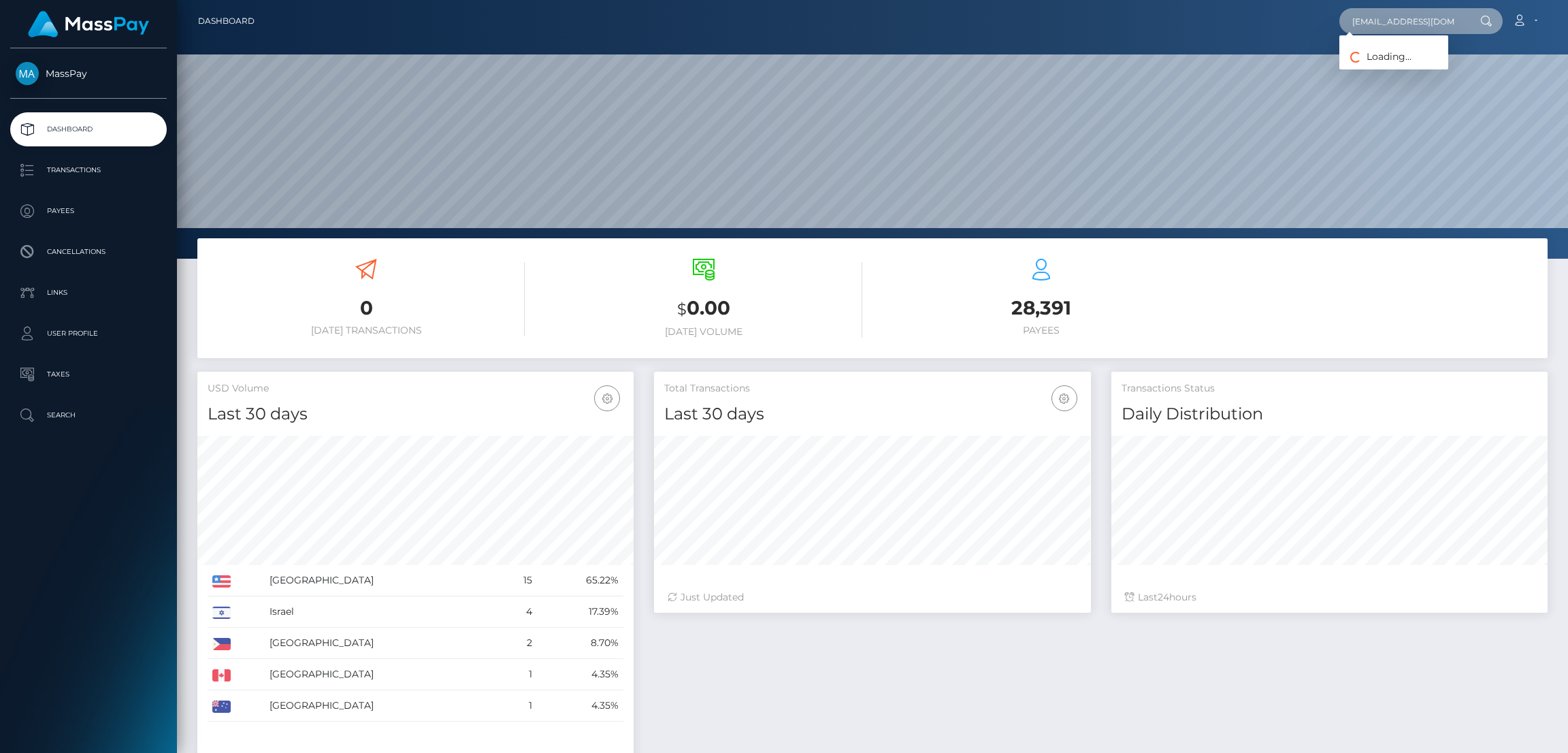
paste input "maddytda20"
type input "maddytda20@gmail.com"
